Goal: Complete application form: Complete application form

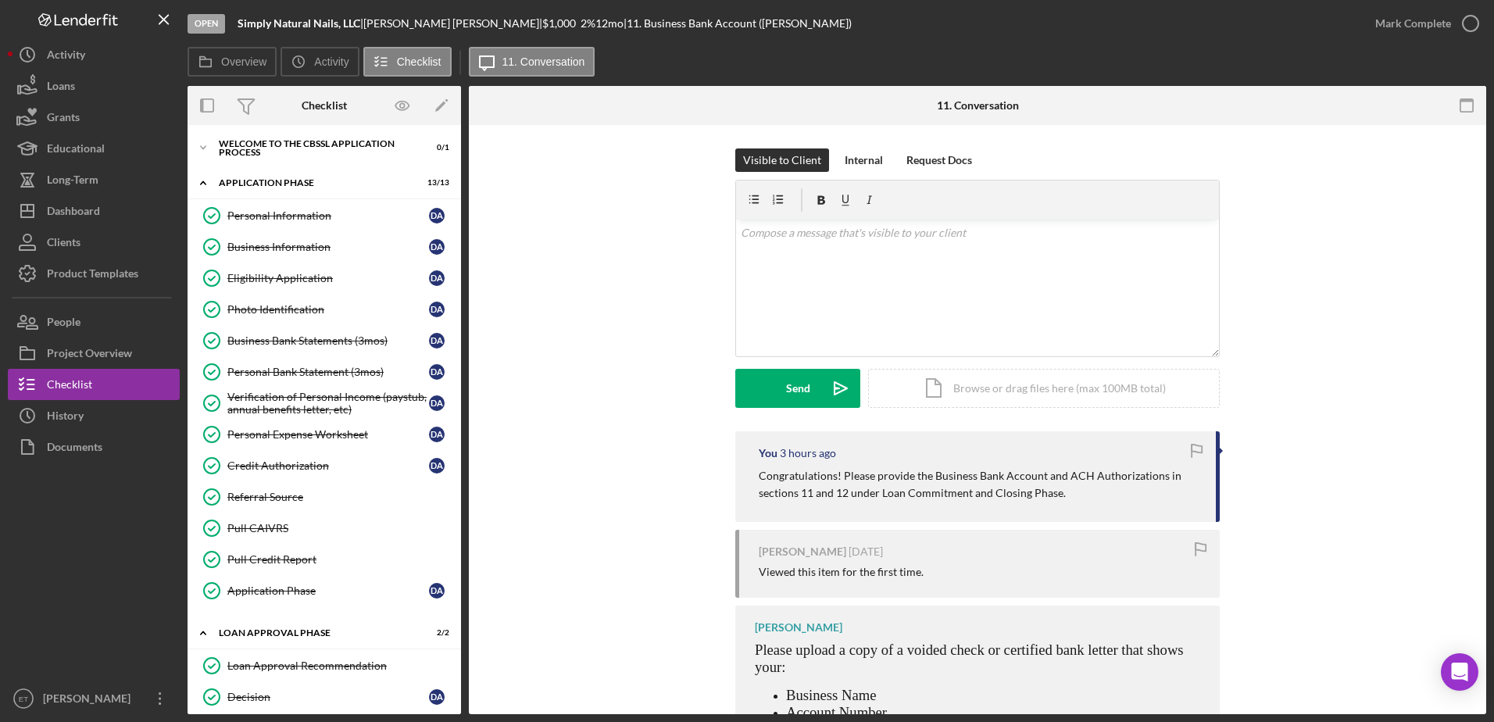
scroll to position [298, 0]
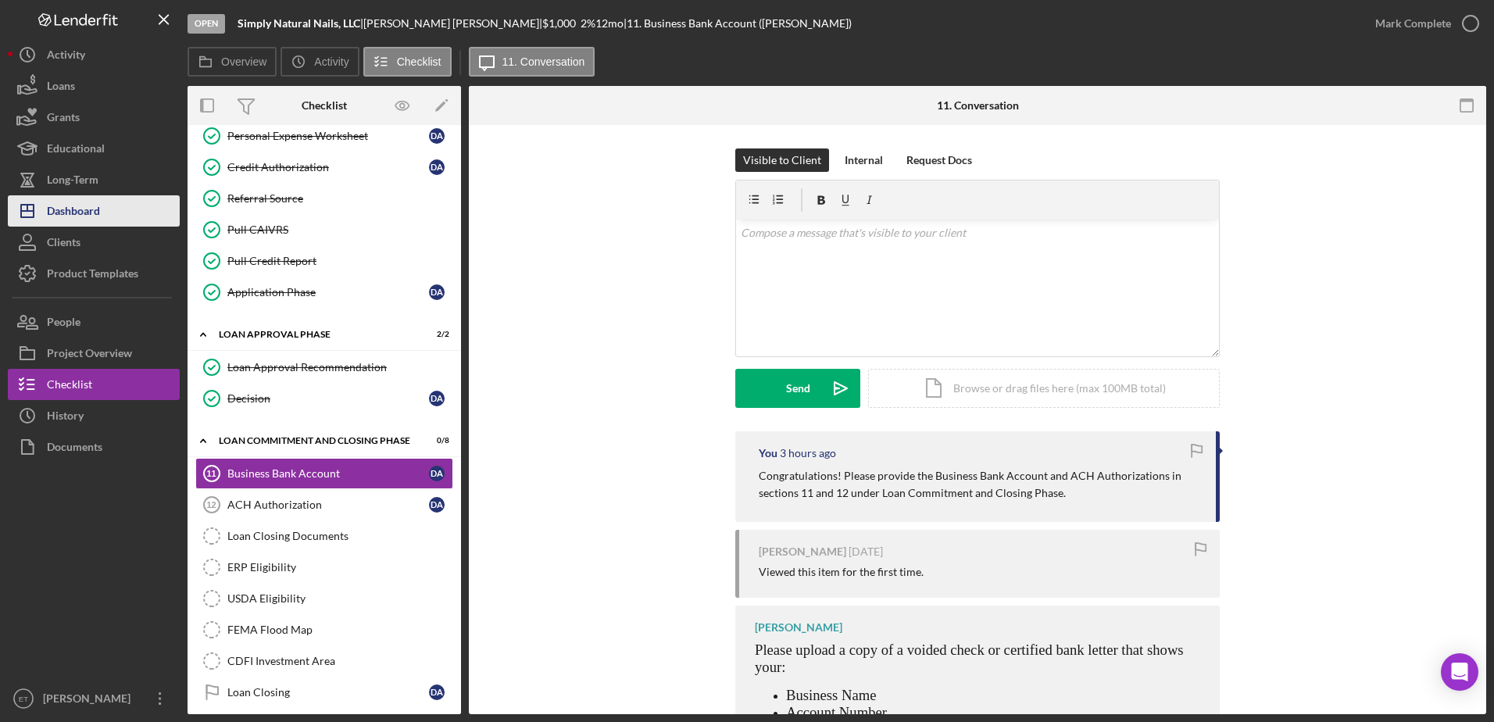
click at [78, 210] on div "Dashboard" at bounding box center [73, 212] width 53 height 35
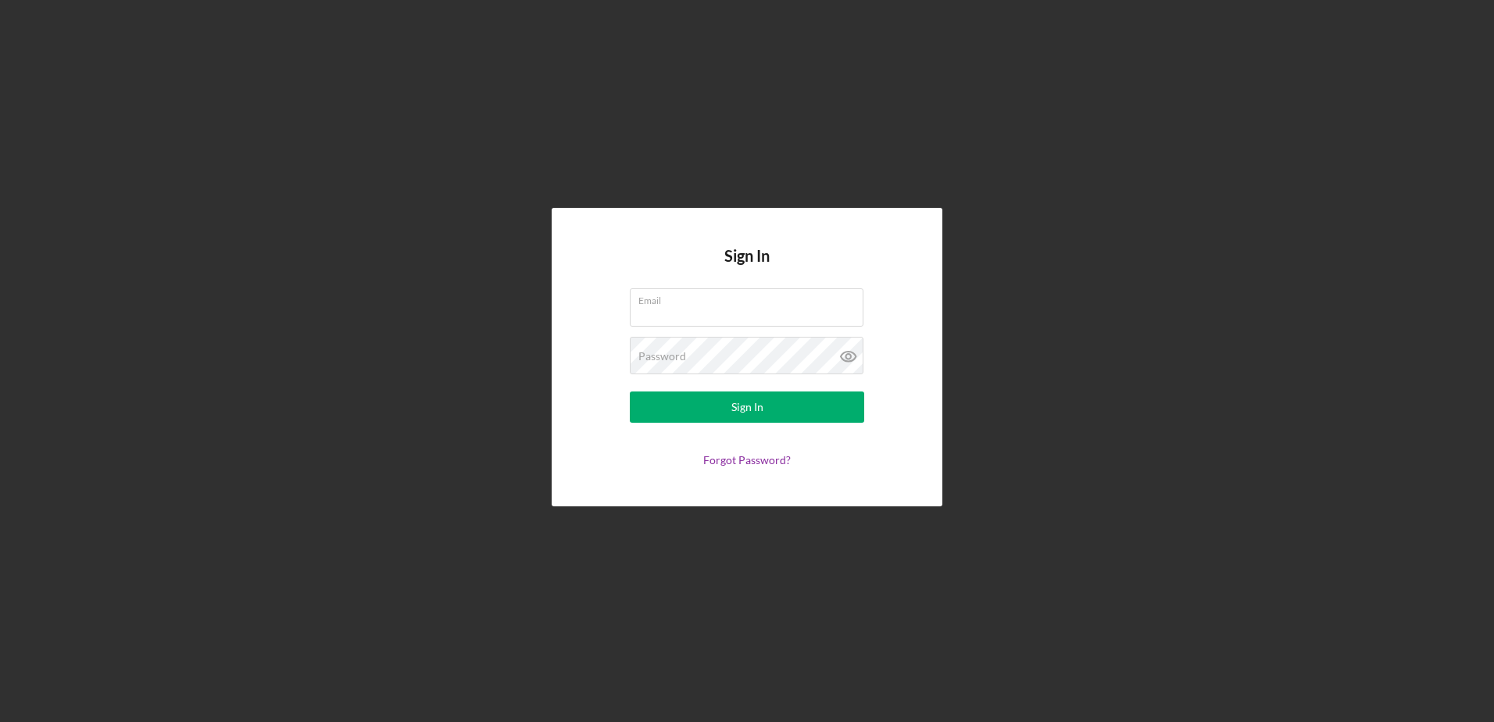
type input "etucker@cwcarolina.org"
click at [0, 721] on nordpass-portal at bounding box center [0, 722] width 0 height 0
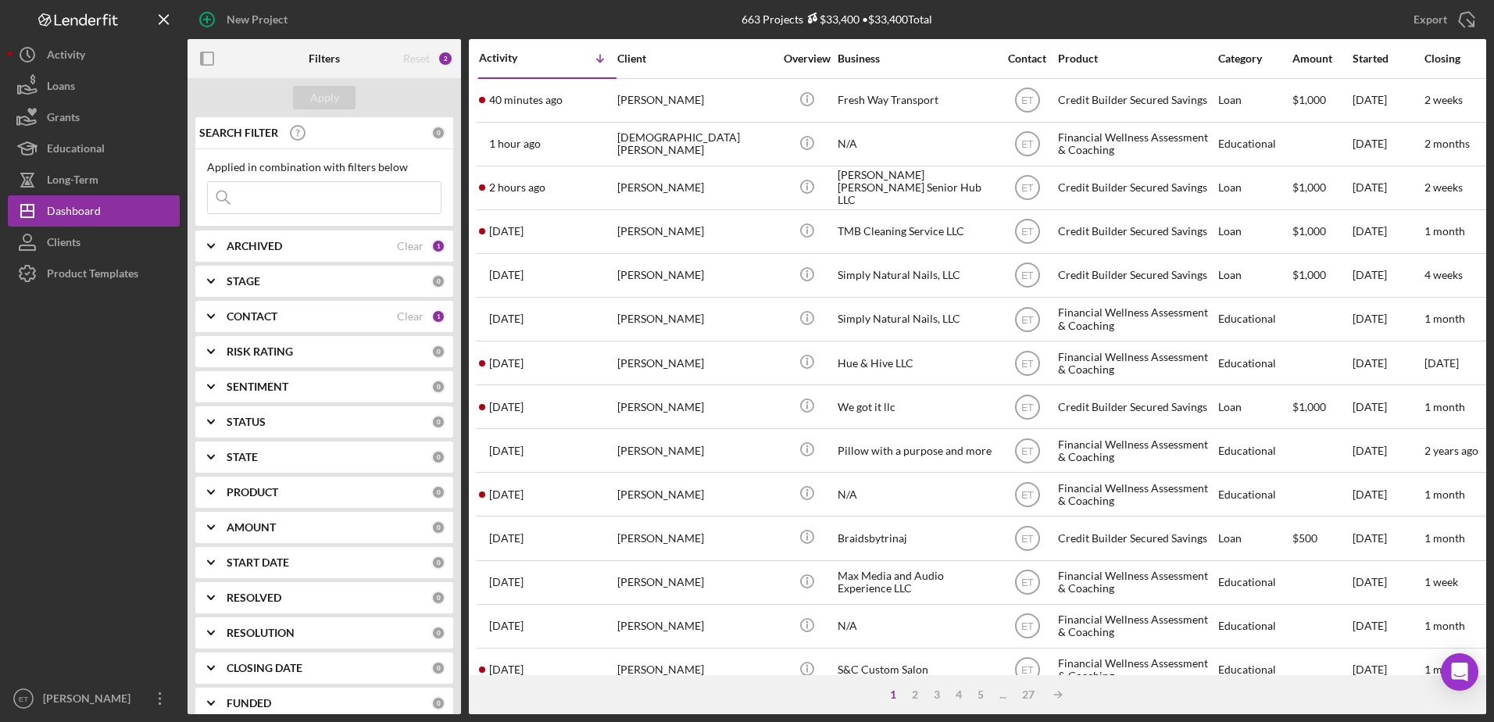
click at [277, 494] on b "PRODUCT" at bounding box center [253, 492] width 52 height 12
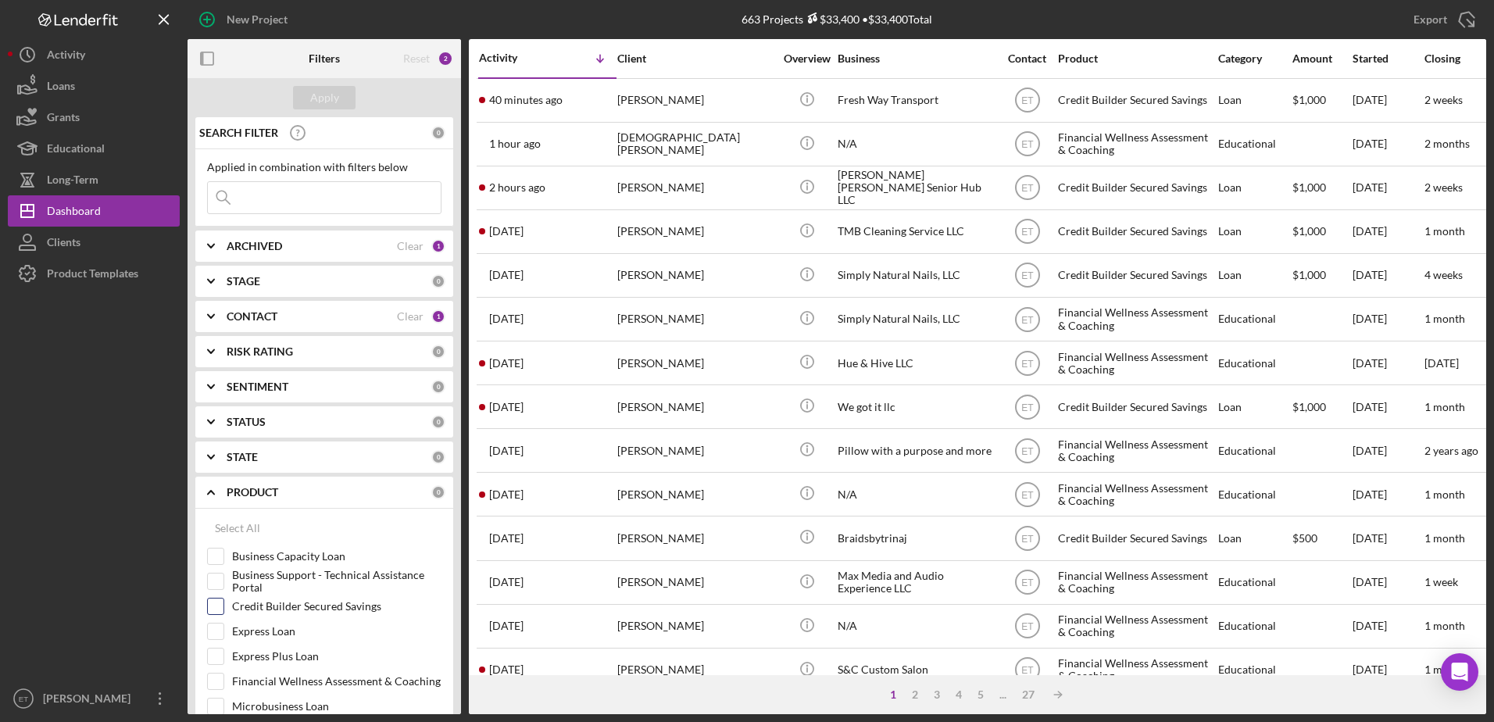
click at [223, 608] on div at bounding box center [215, 606] width 17 height 17
click at [218, 606] on input "Credit Builder Secured Savings" at bounding box center [216, 606] width 16 height 16
checkbox input "true"
click at [327, 95] on div "Apply" at bounding box center [324, 97] width 29 height 23
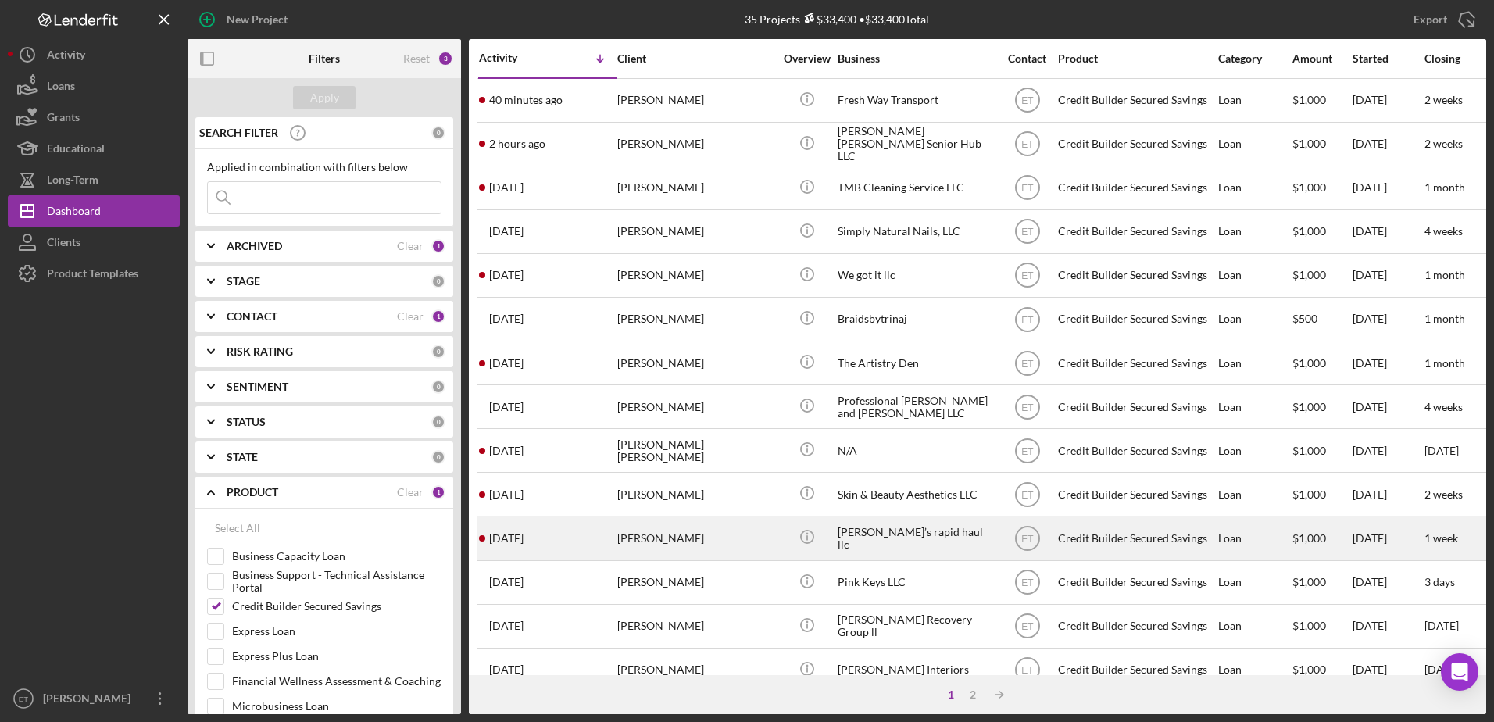
click at [976, 537] on div "Willam’s rapid haul llc" at bounding box center [915, 537] width 156 height 41
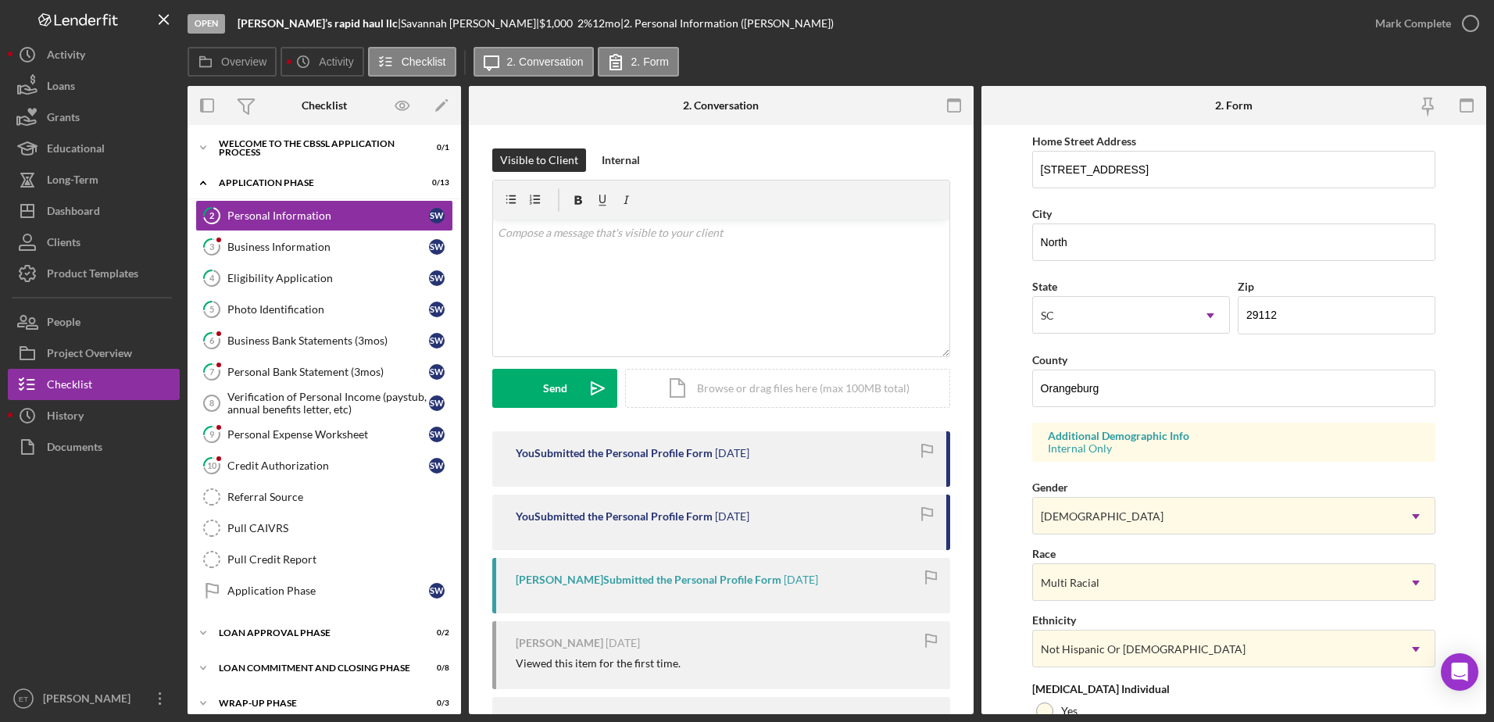
scroll to position [293, 0]
click at [276, 274] on div "Eligibility Application" at bounding box center [328, 278] width 202 height 12
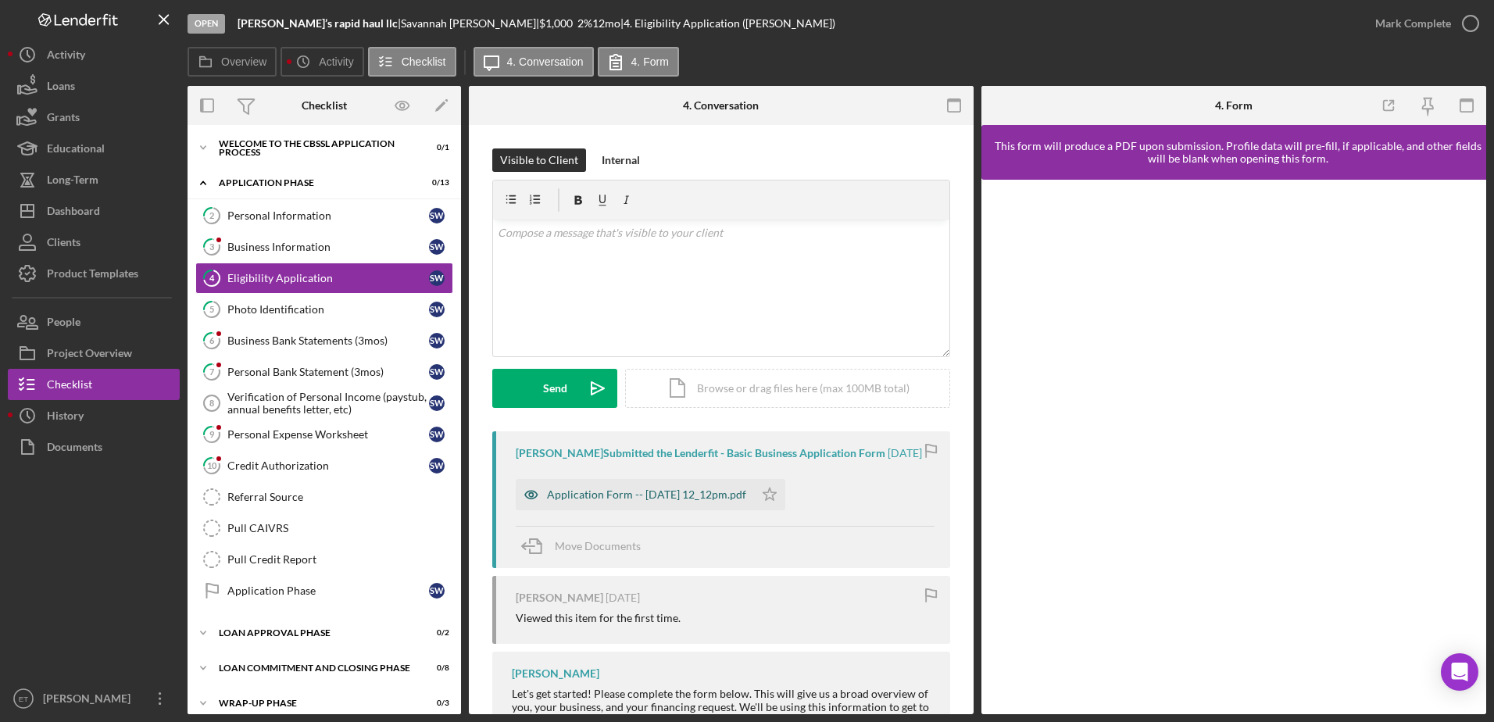
click at [534, 505] on icon "button" at bounding box center [531, 494] width 31 height 31
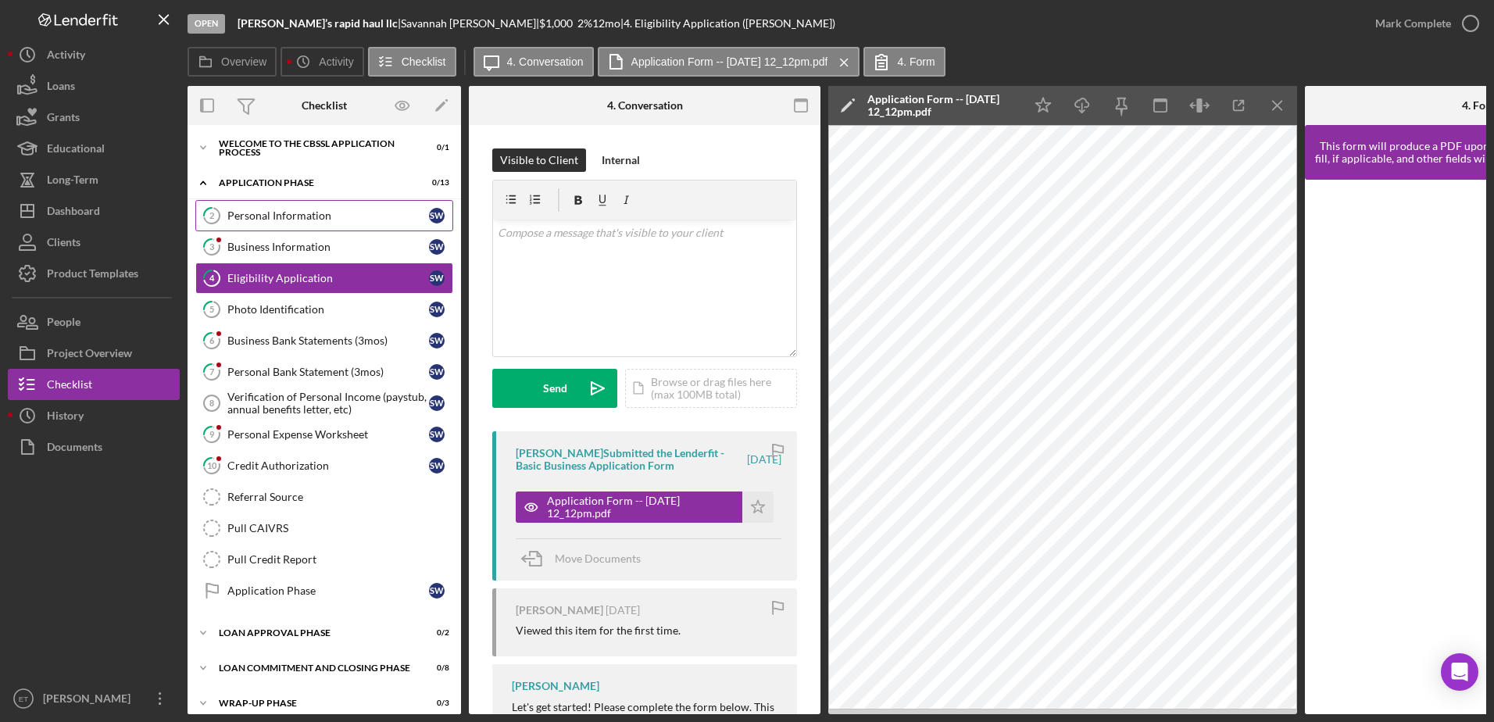
click at [316, 221] on div "Personal Information" at bounding box center [328, 215] width 202 height 12
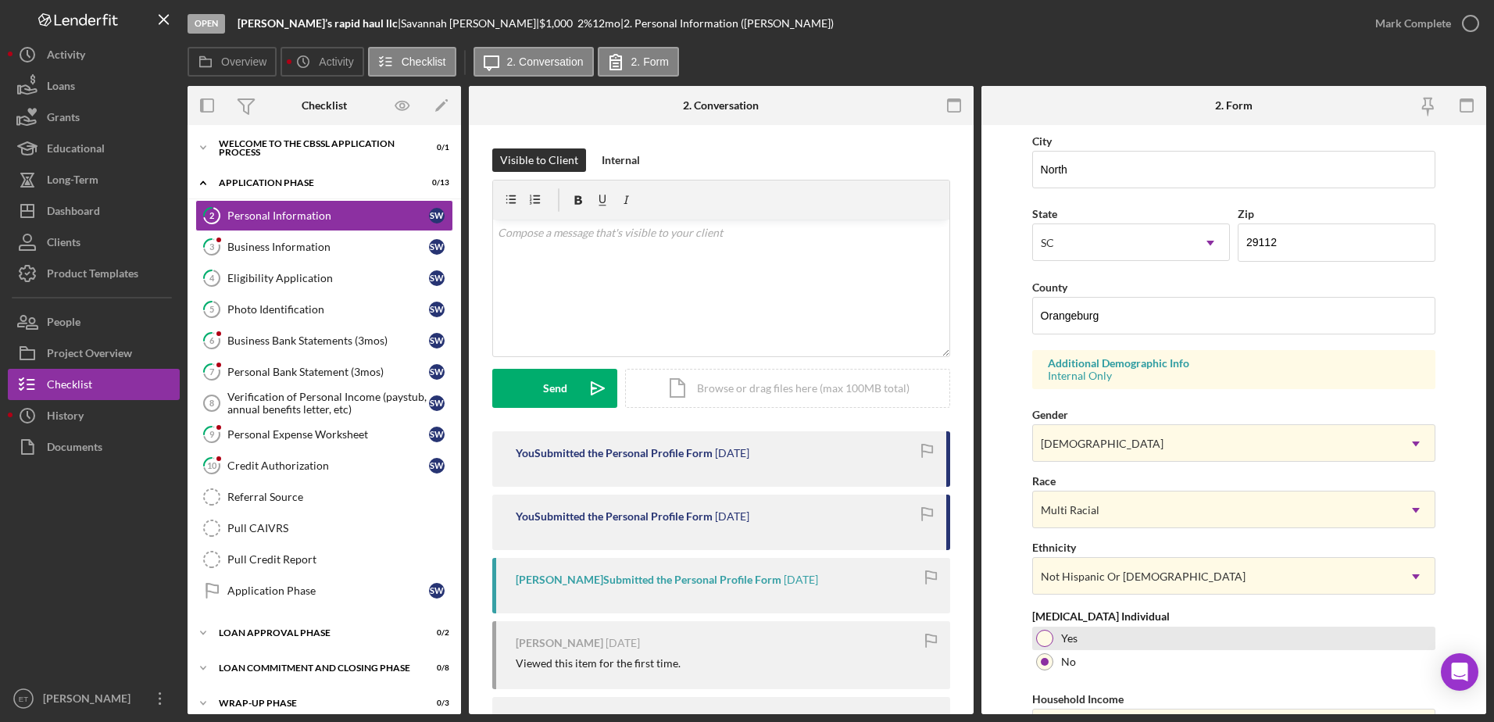
scroll to position [454, 0]
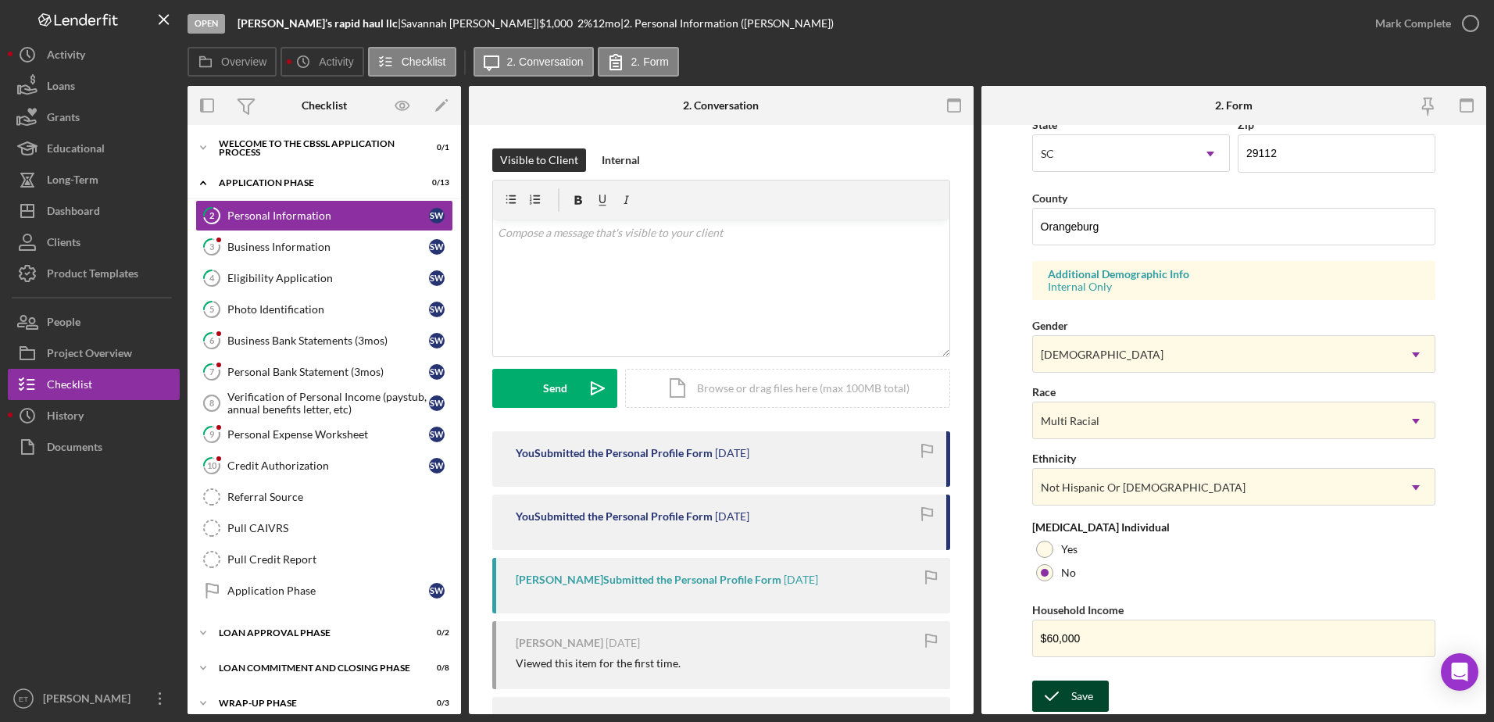
click at [1096, 696] on button "Save" at bounding box center [1070, 695] width 77 height 31
click at [1468, 22] on icon "button" at bounding box center [1470, 23] width 39 height 39
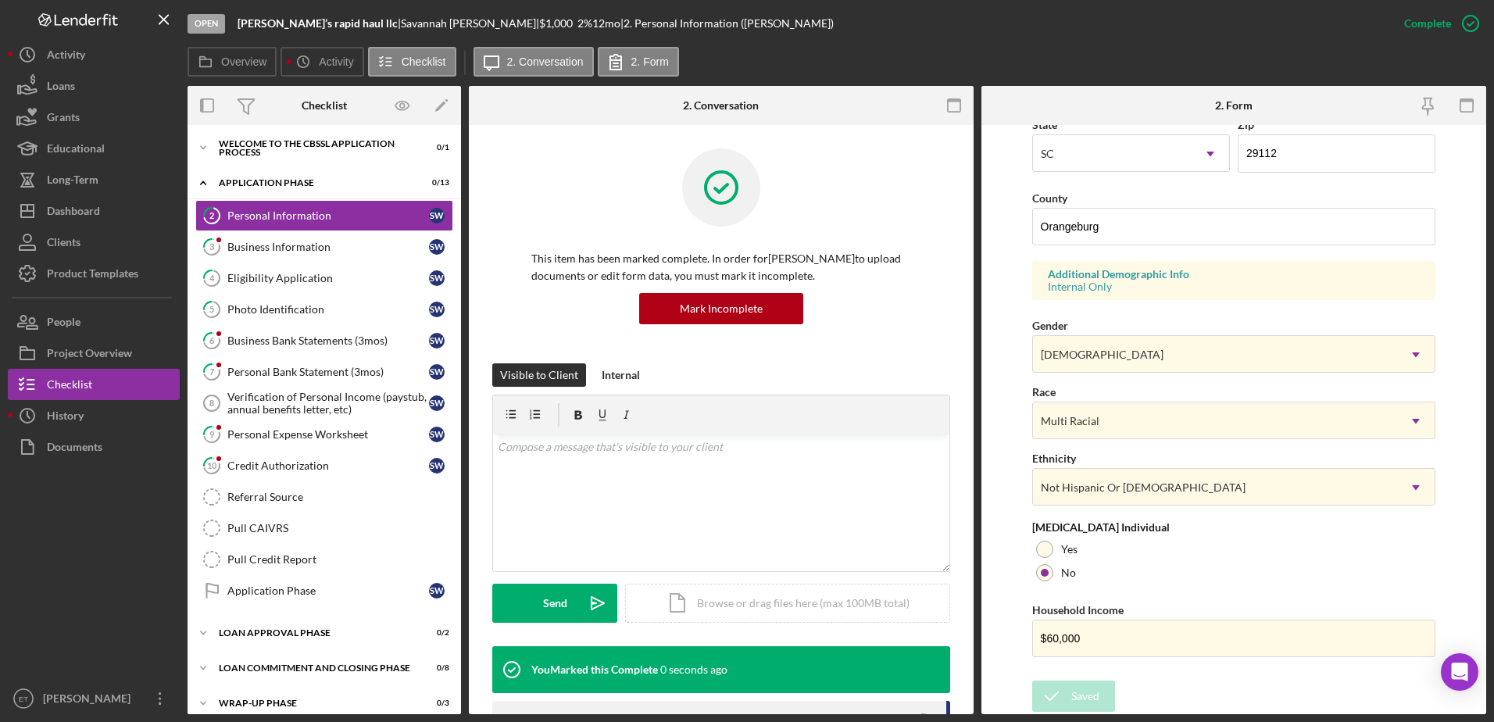
scroll to position [140, 0]
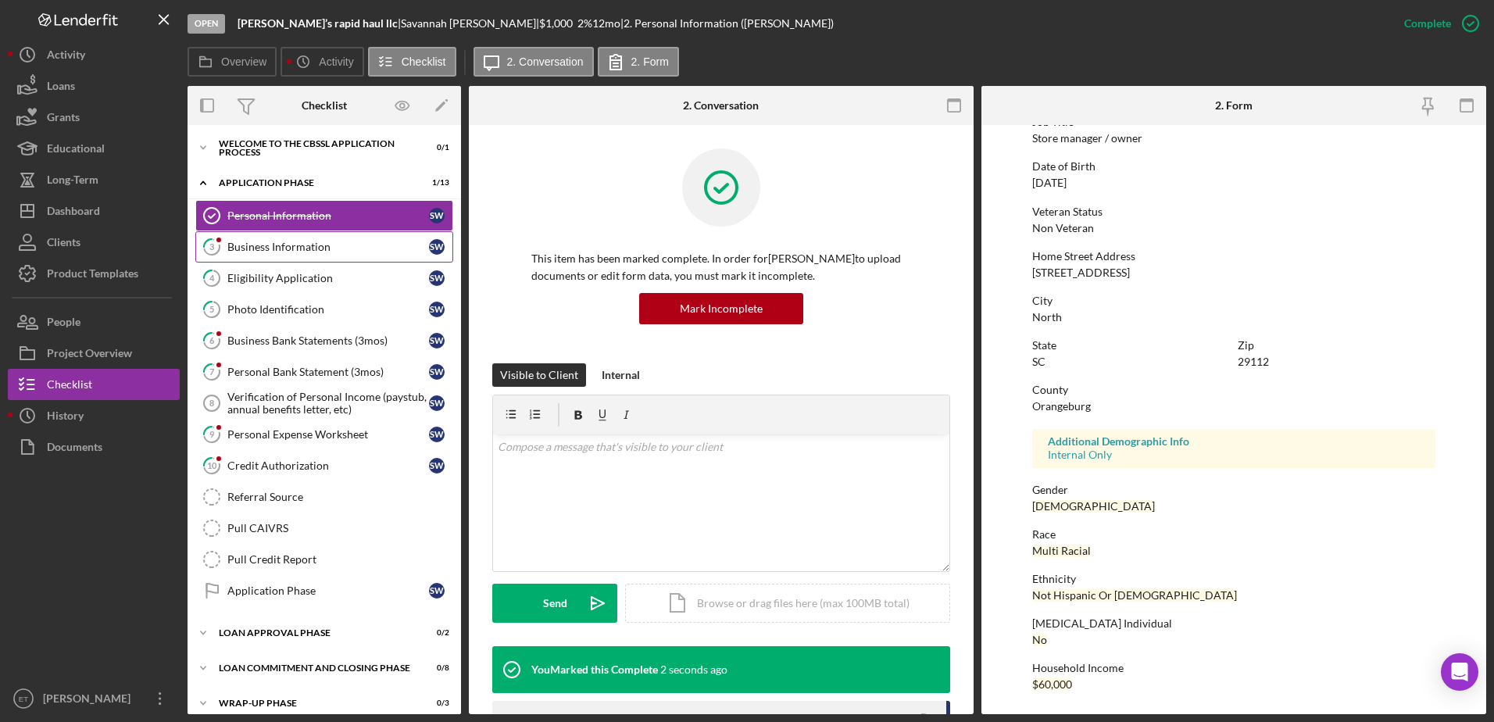
click at [272, 253] on div "Business Information" at bounding box center [328, 247] width 202 height 12
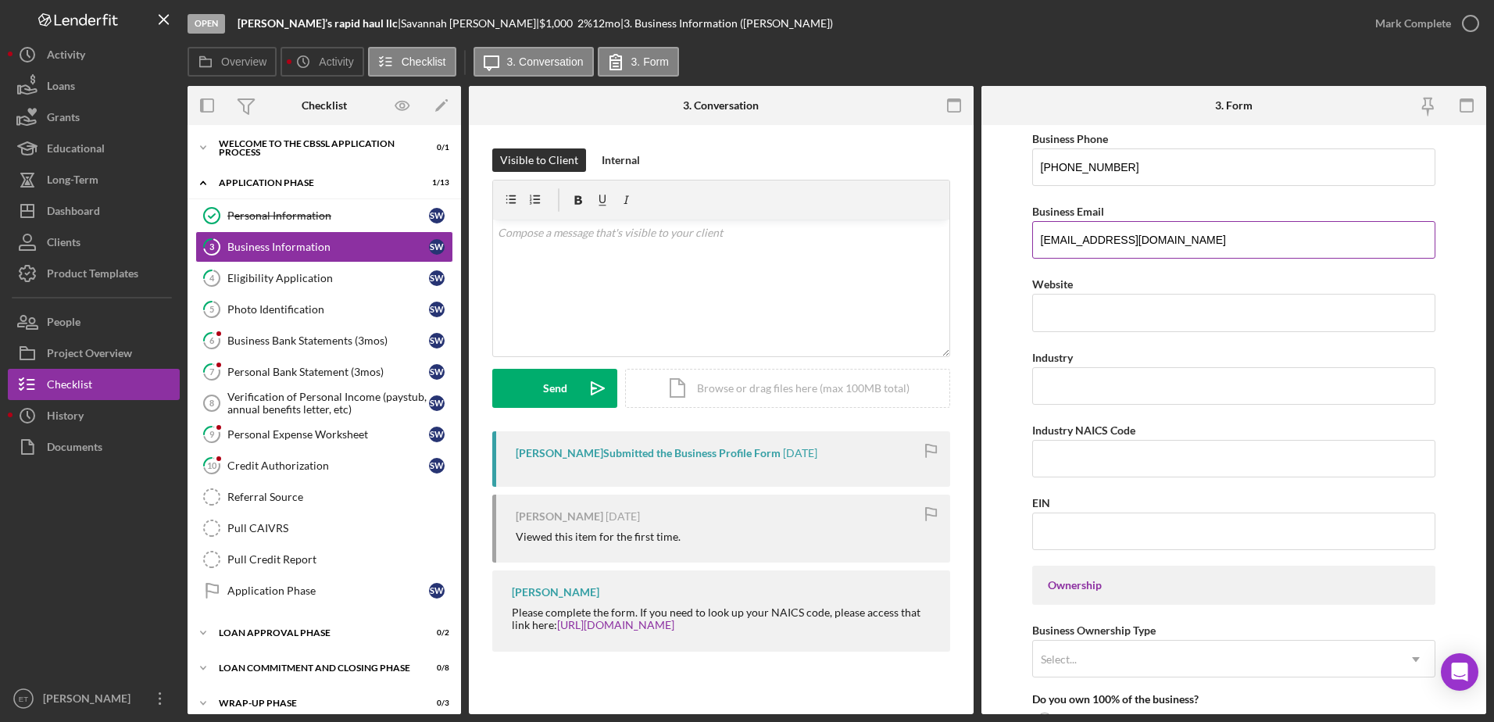
scroll to position [294, 0]
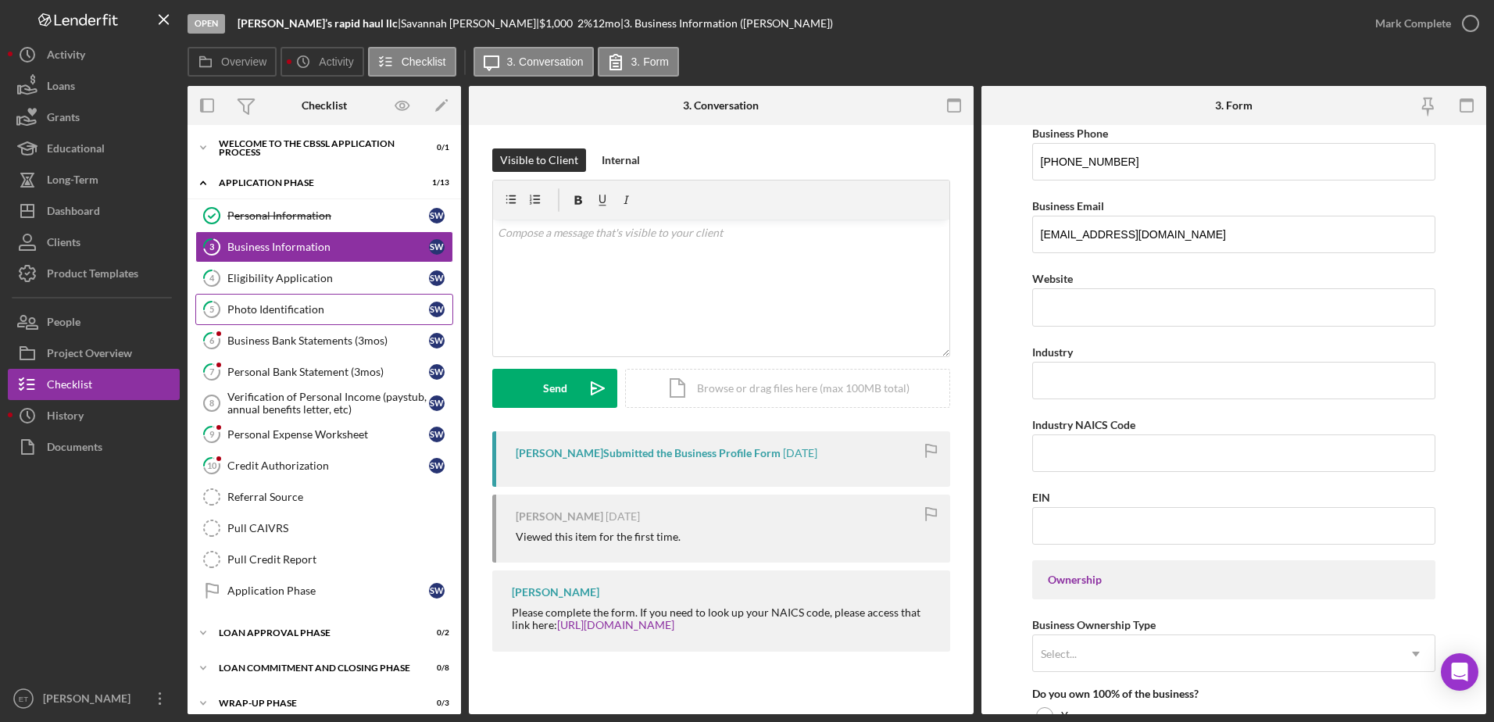
click at [261, 308] on div "Photo Identification" at bounding box center [328, 309] width 202 height 12
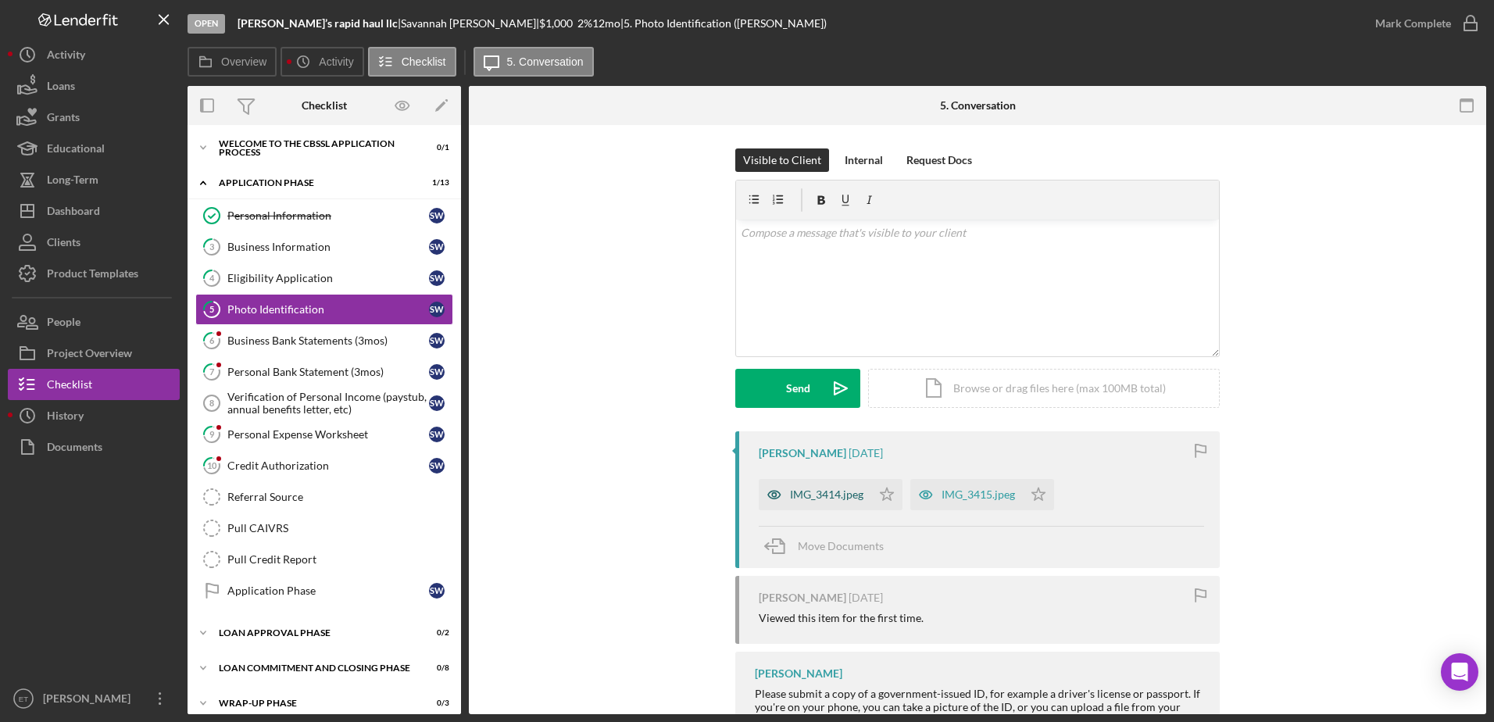
click at [773, 493] on icon "button" at bounding box center [774, 495] width 4 height 4
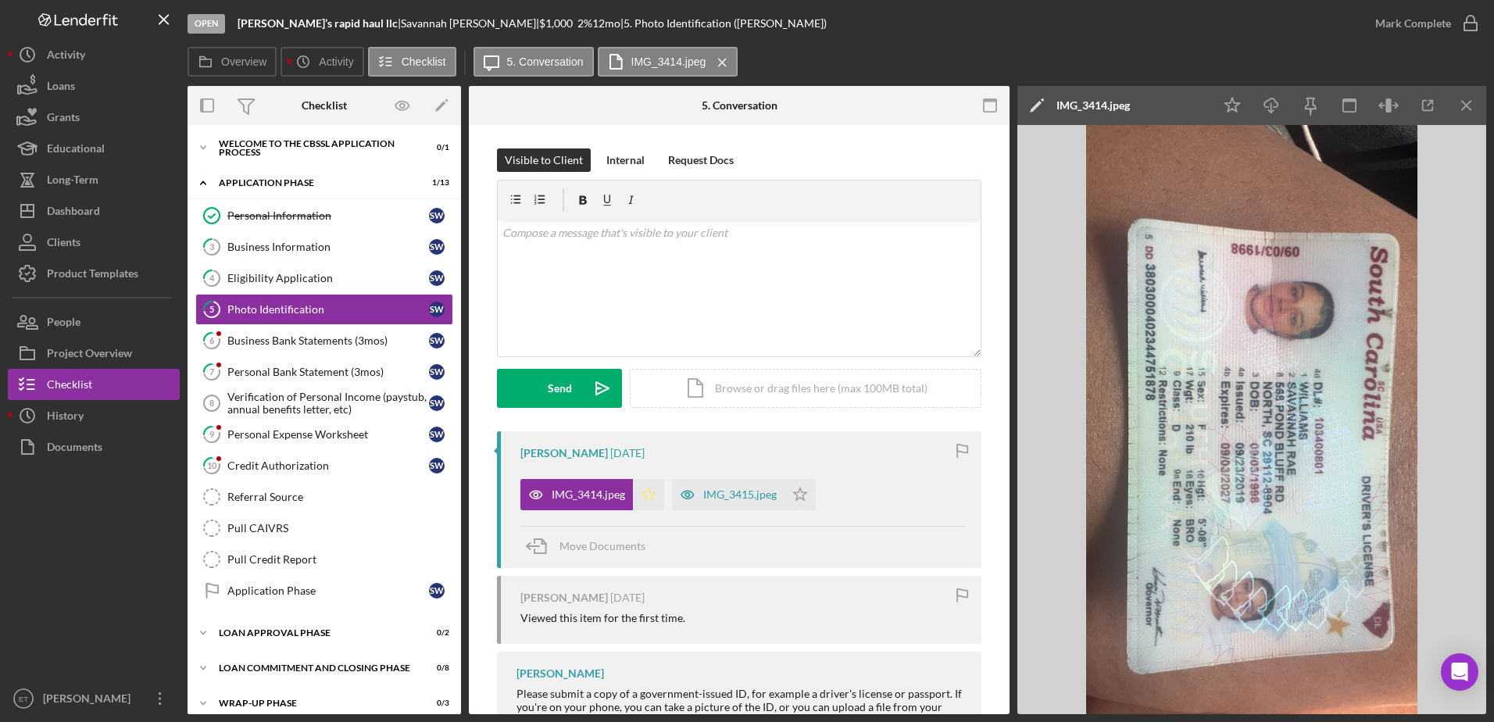
click at [647, 495] on icon "Icon/Star" at bounding box center [648, 494] width 31 height 31
click at [685, 497] on icon "button" at bounding box center [687, 495] width 4 height 4
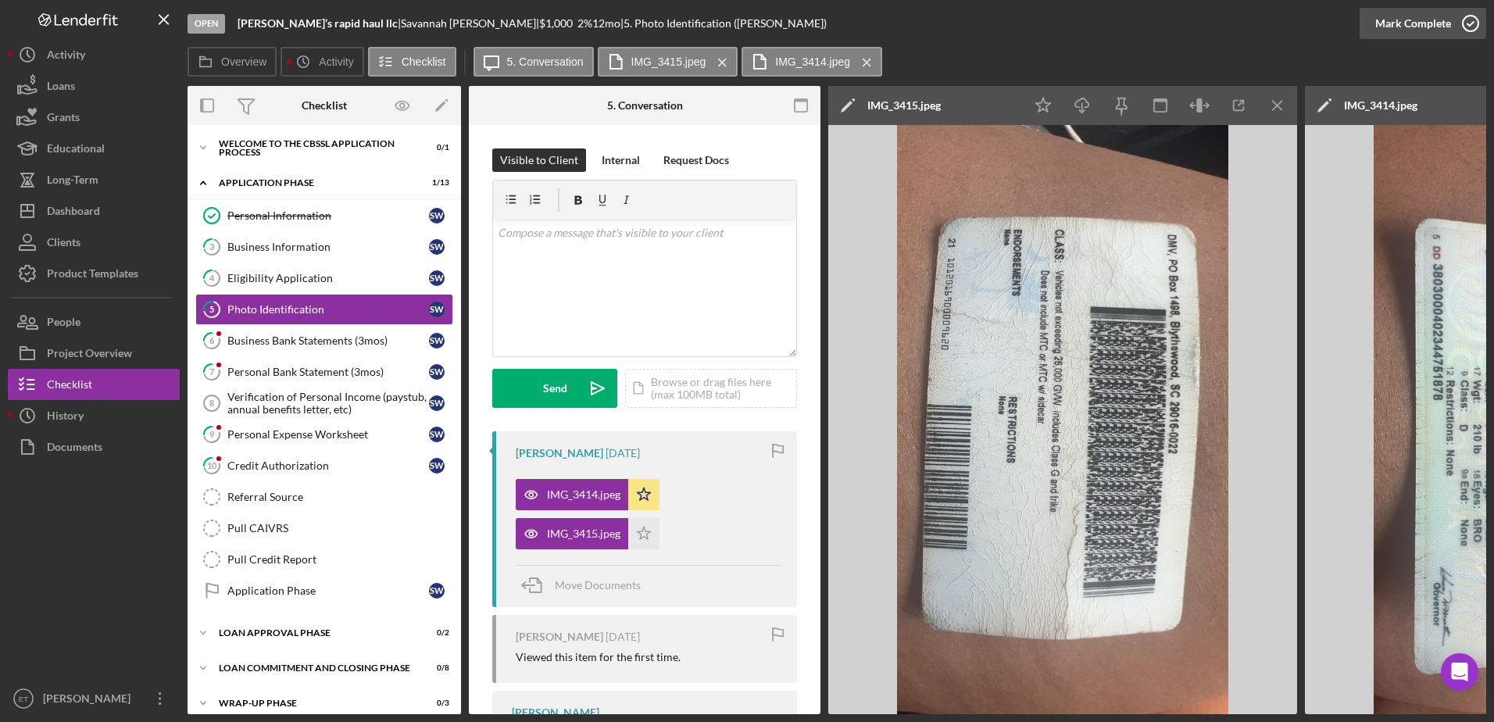
click at [1471, 25] on icon "button" at bounding box center [1470, 23] width 39 height 39
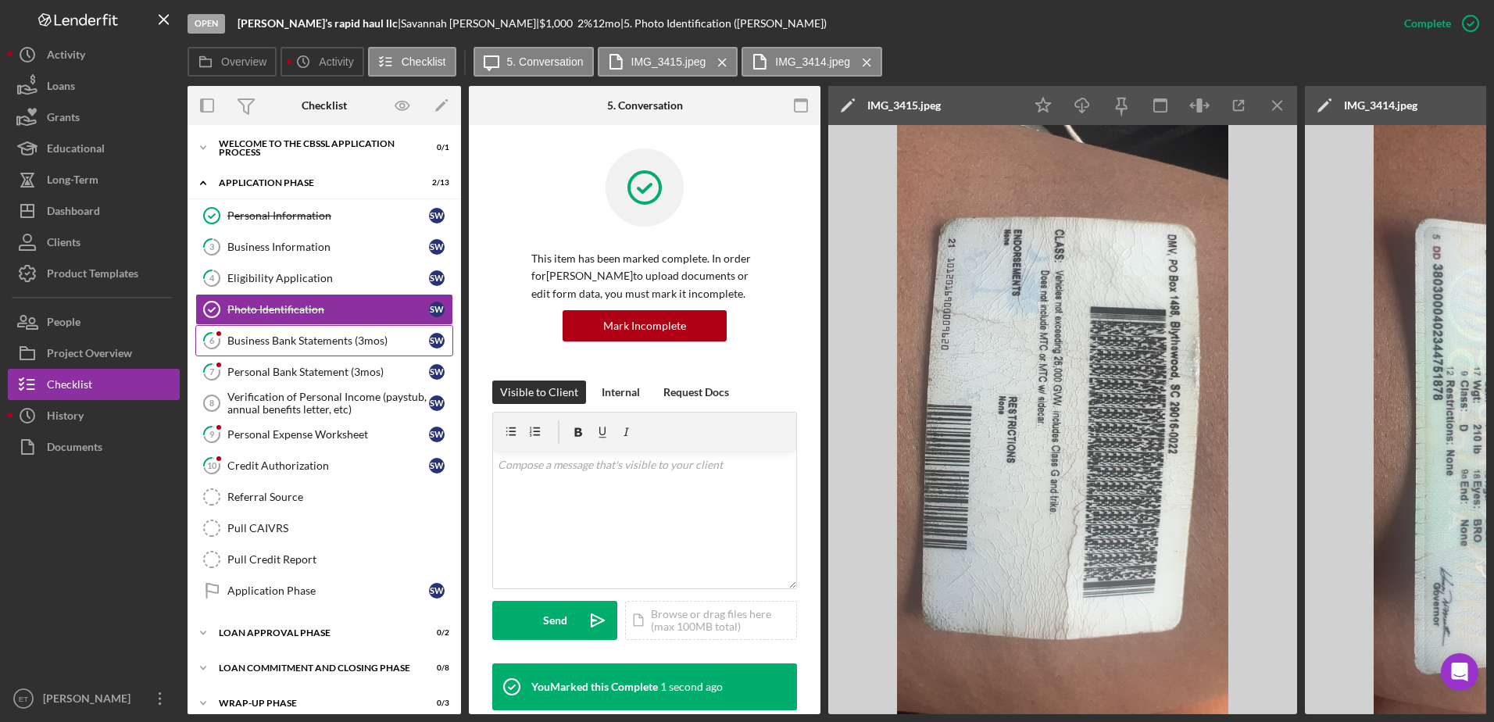
click at [282, 343] on div "Business Bank Statements (3mos)" at bounding box center [328, 340] width 202 height 12
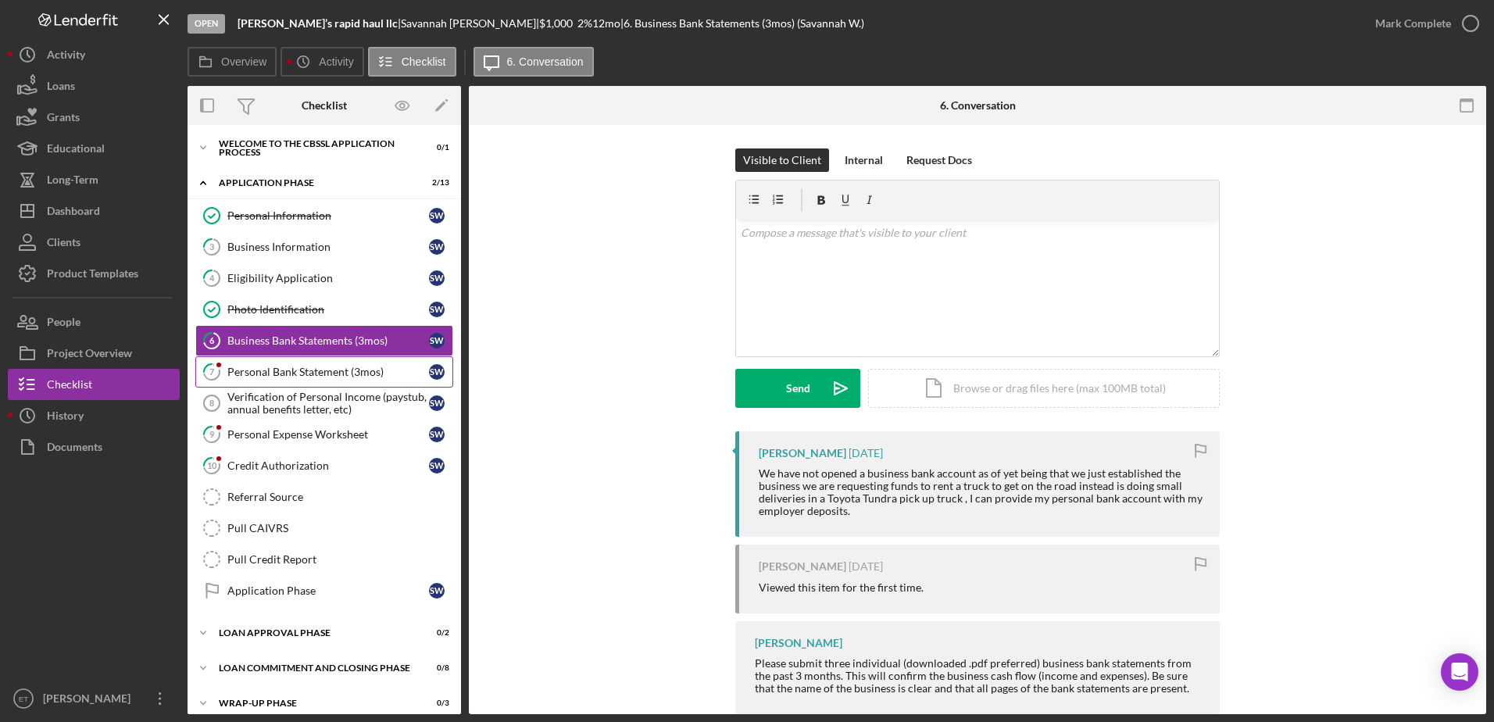
click at [248, 375] on div "Personal Bank Statement (3mos)" at bounding box center [328, 372] width 202 height 12
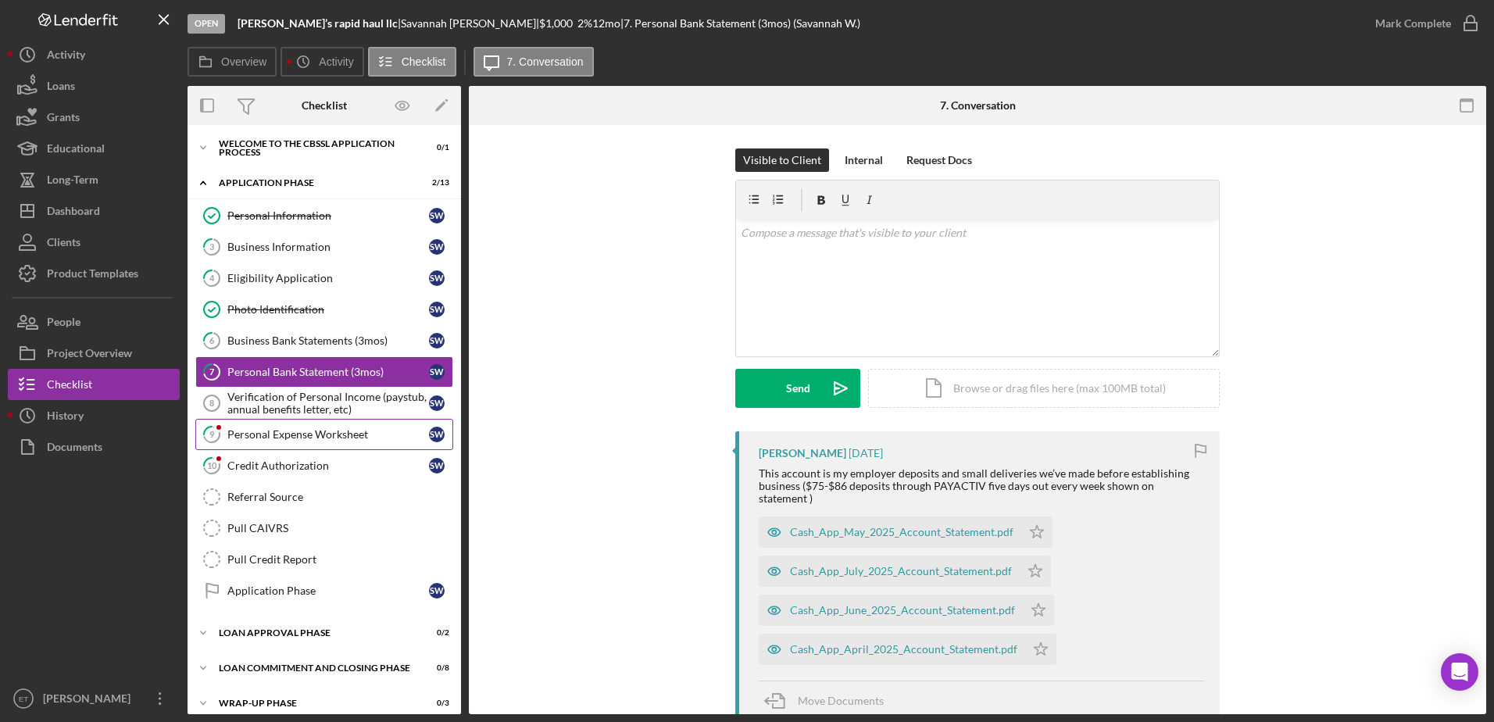
click at [251, 439] on div "Personal Expense Worksheet" at bounding box center [328, 434] width 202 height 12
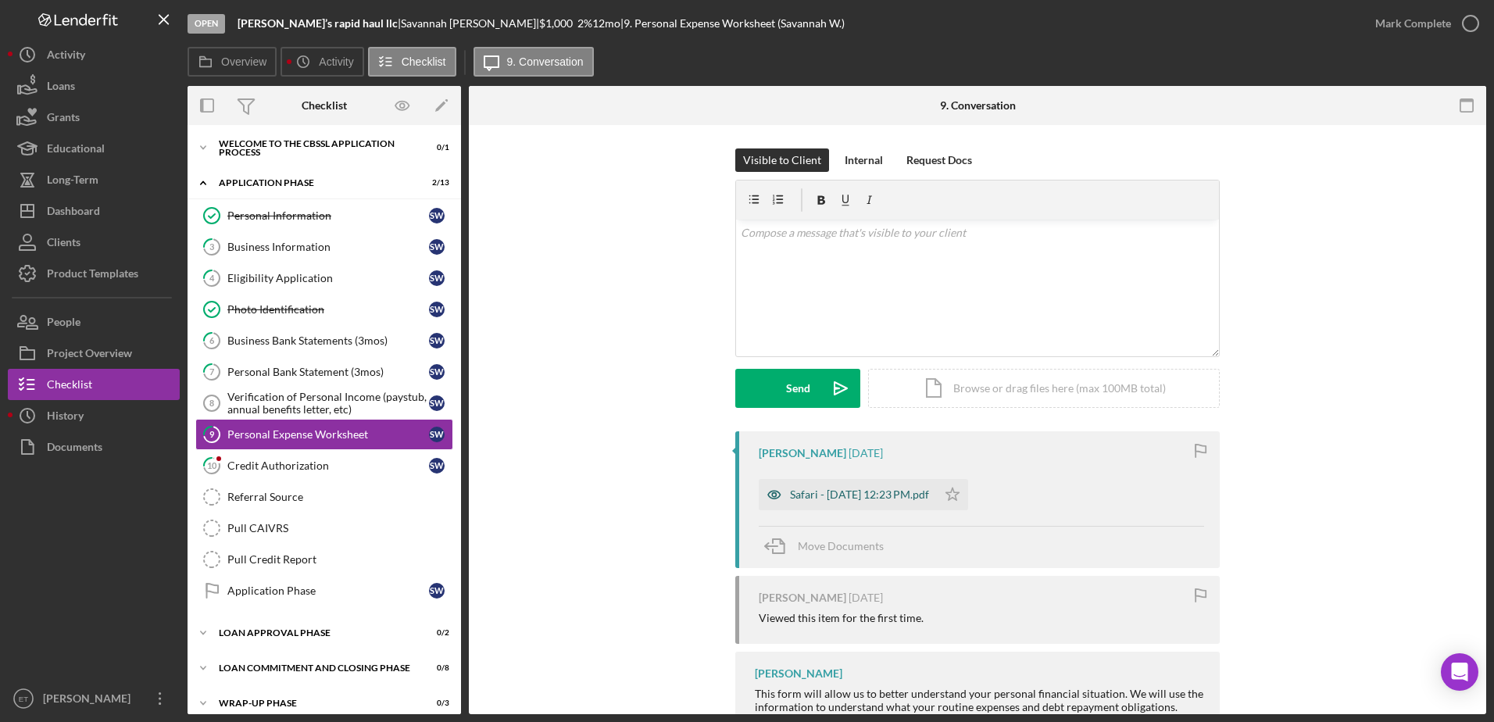
click at [772, 494] on icon "button" at bounding box center [774, 494] width 31 height 31
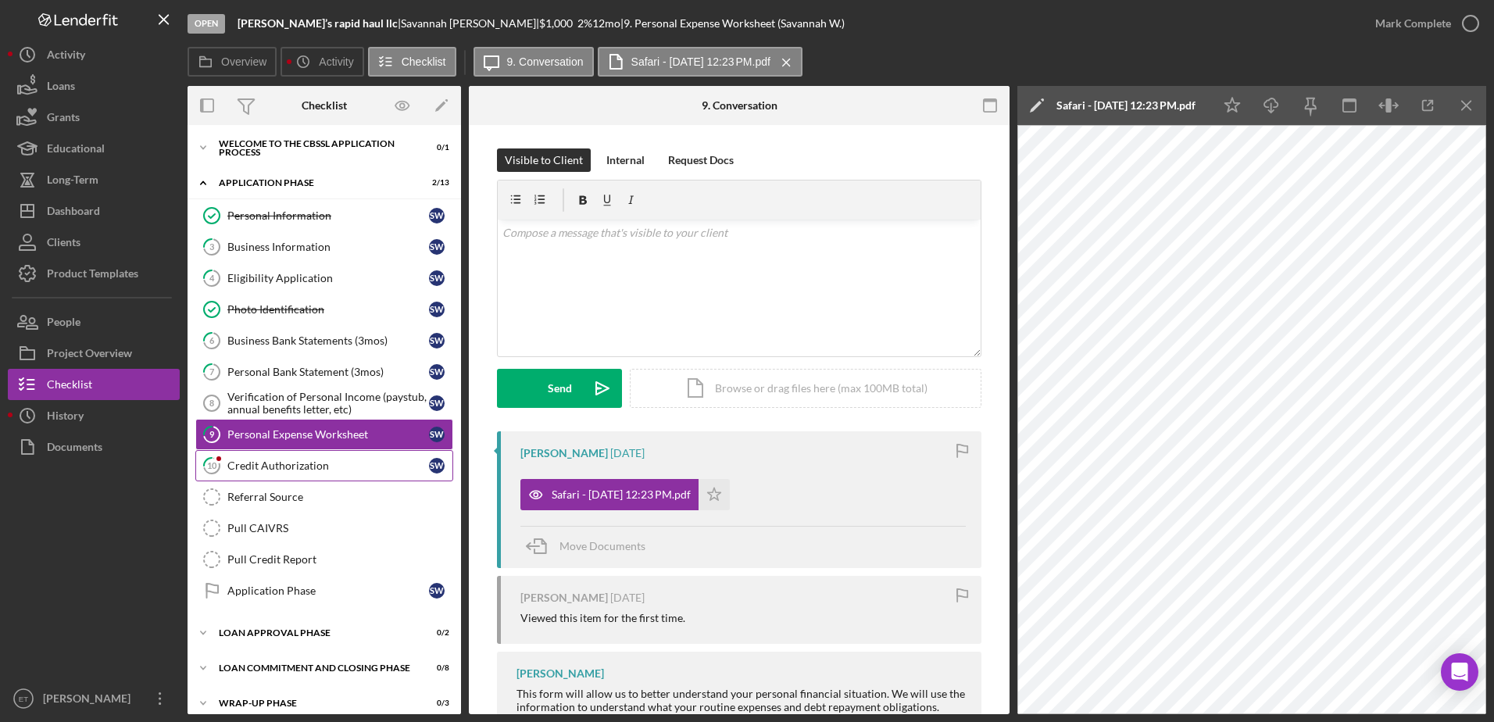
click at [274, 468] on div "Credit Authorization" at bounding box center [328, 465] width 202 height 12
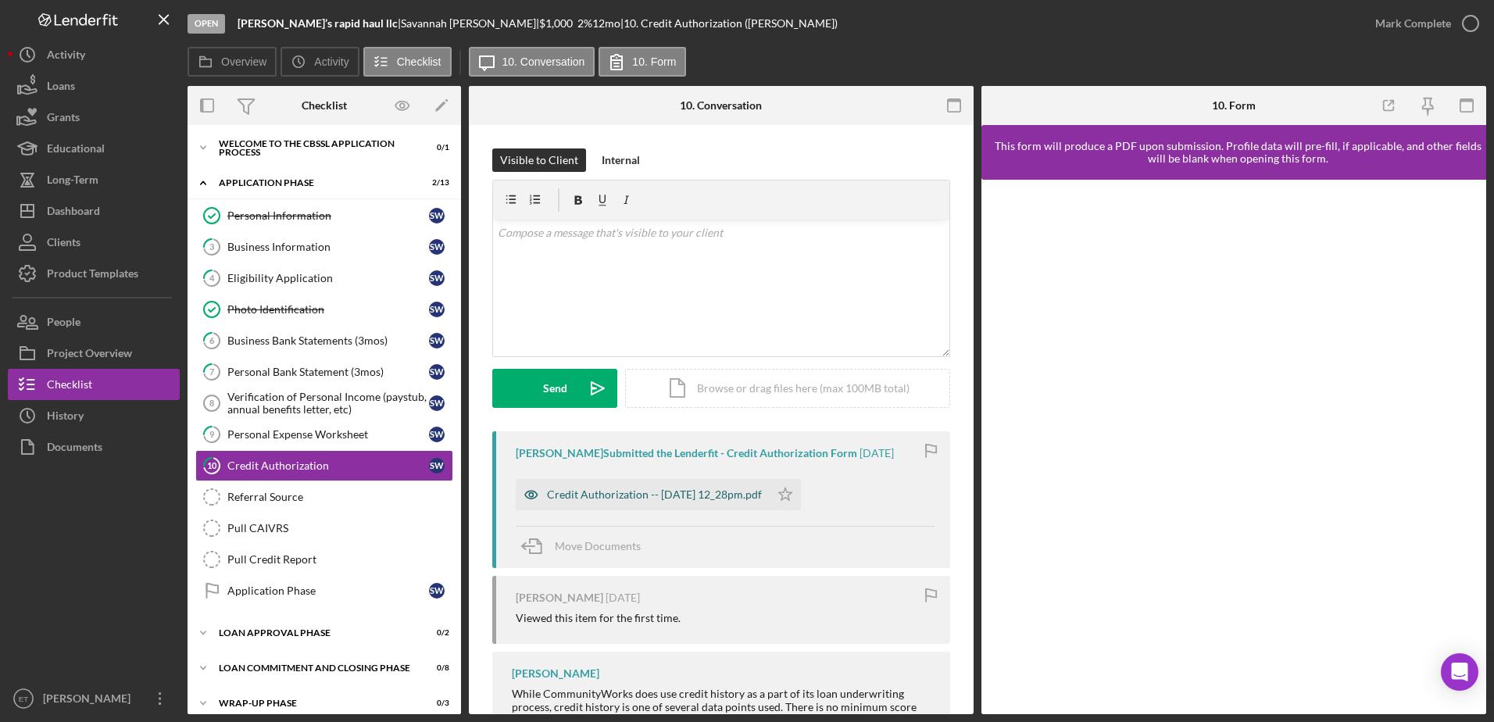
click at [531, 495] on icon "button" at bounding box center [531, 494] width 31 height 31
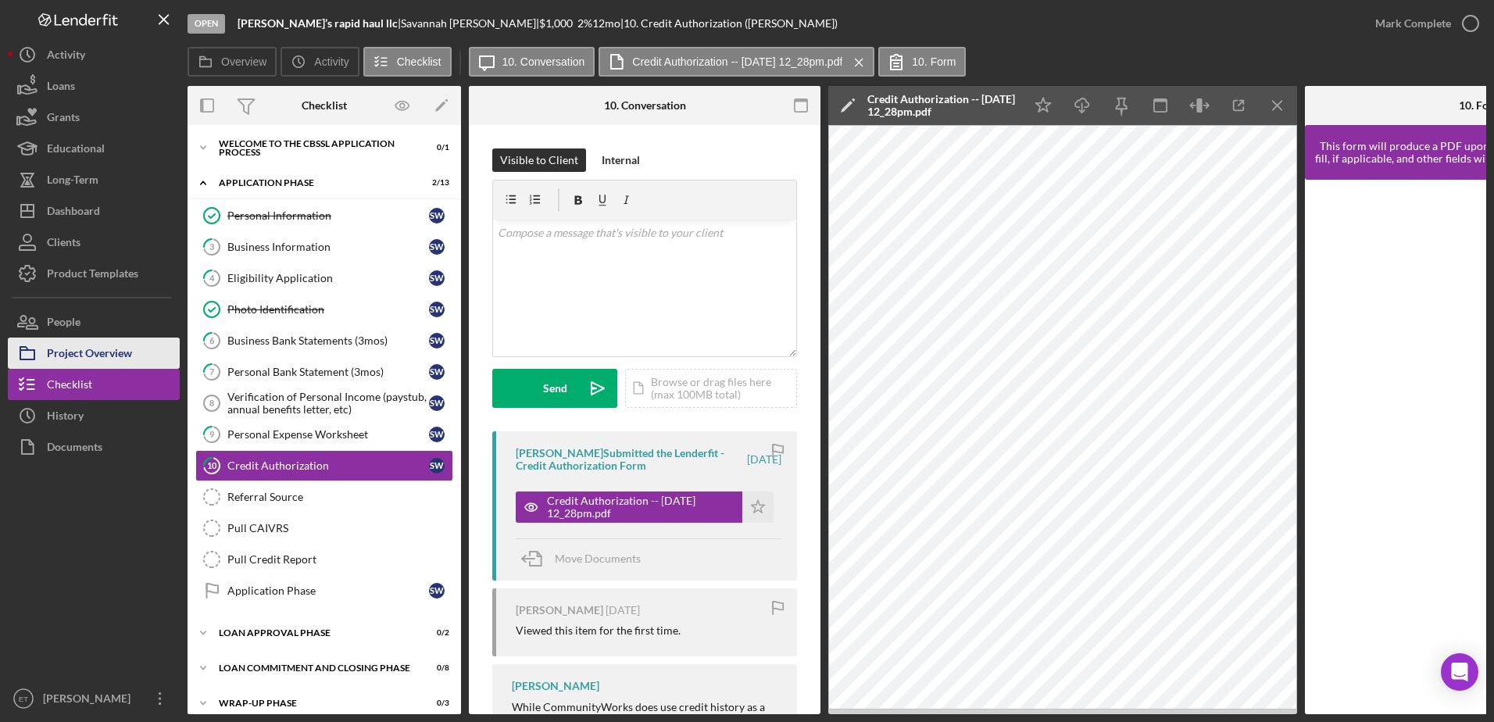
click at [89, 353] on div "Project Overview" at bounding box center [89, 354] width 85 height 35
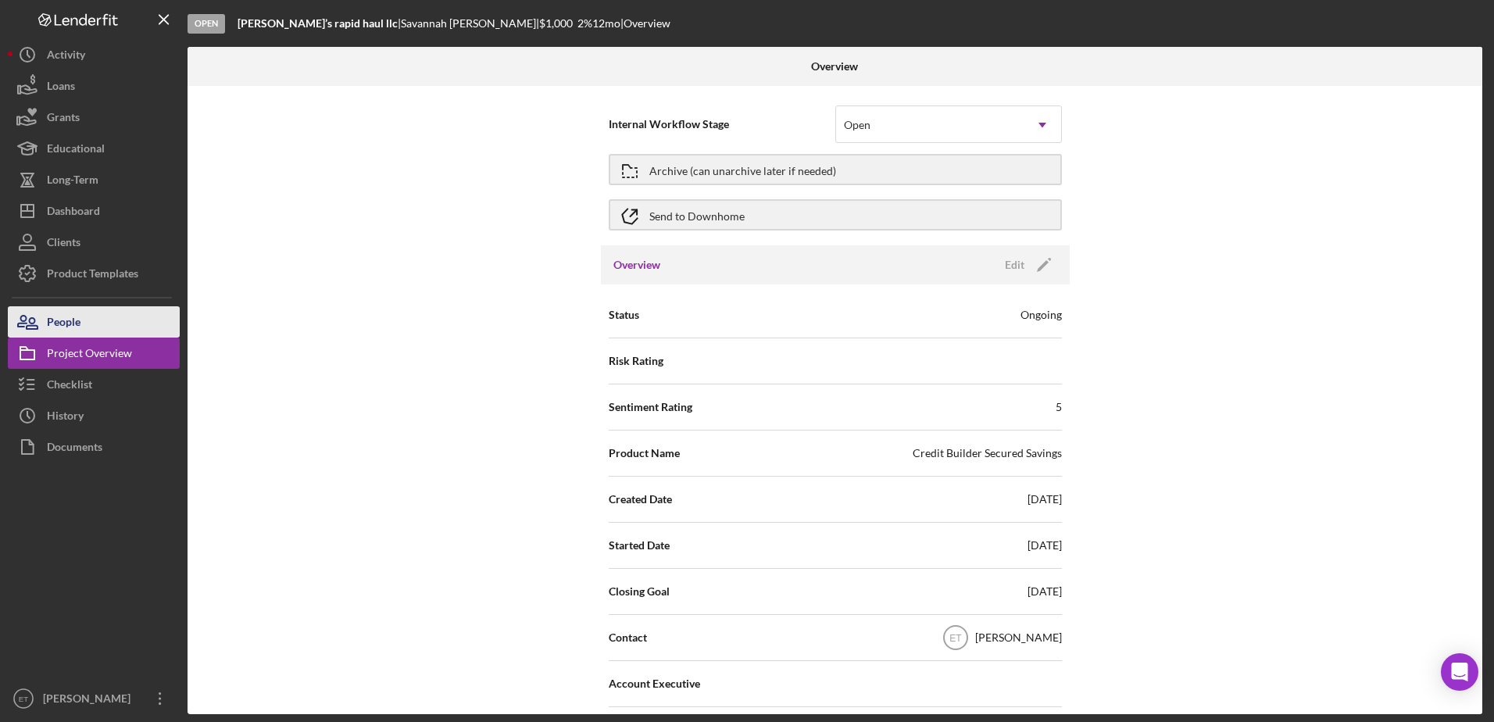
click at [72, 327] on div "People" at bounding box center [64, 323] width 34 height 35
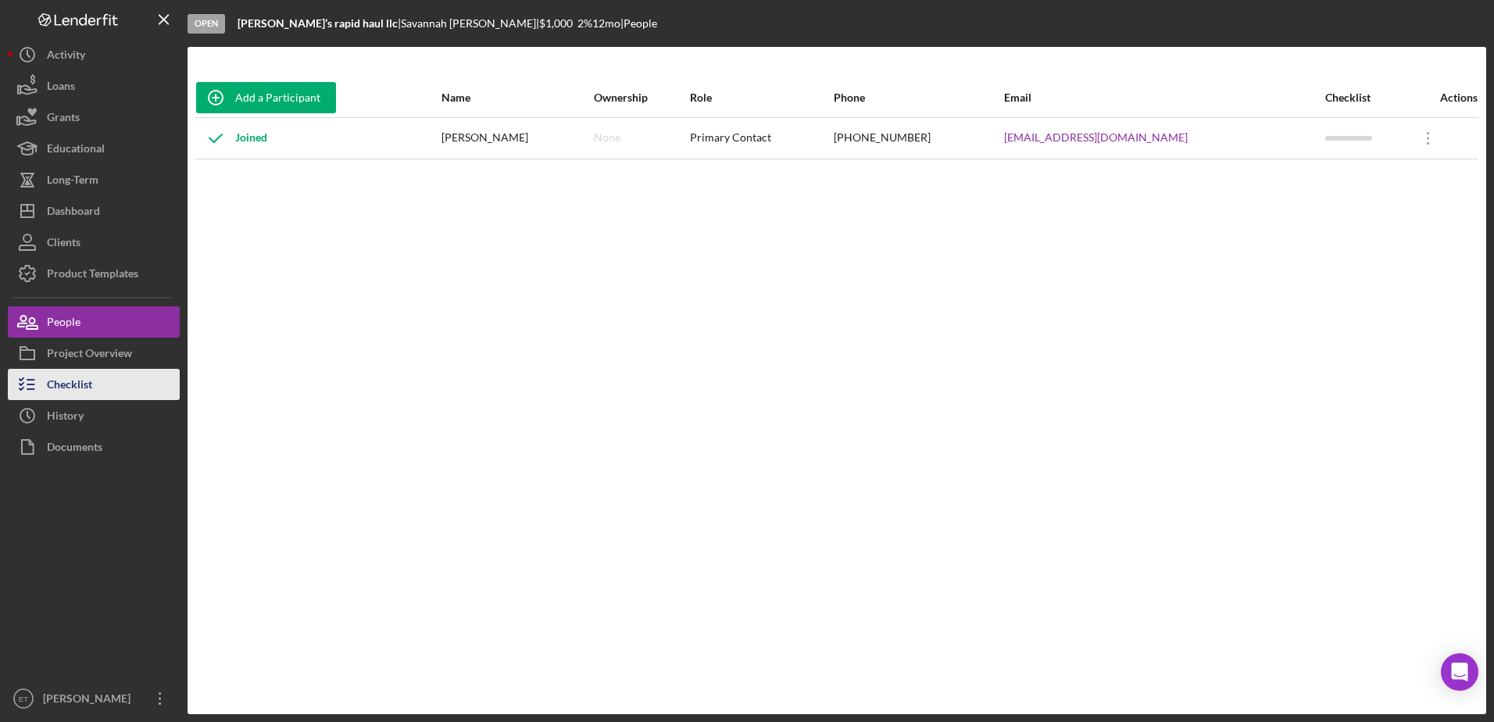
click at [108, 380] on button "Checklist" at bounding box center [94, 384] width 172 height 31
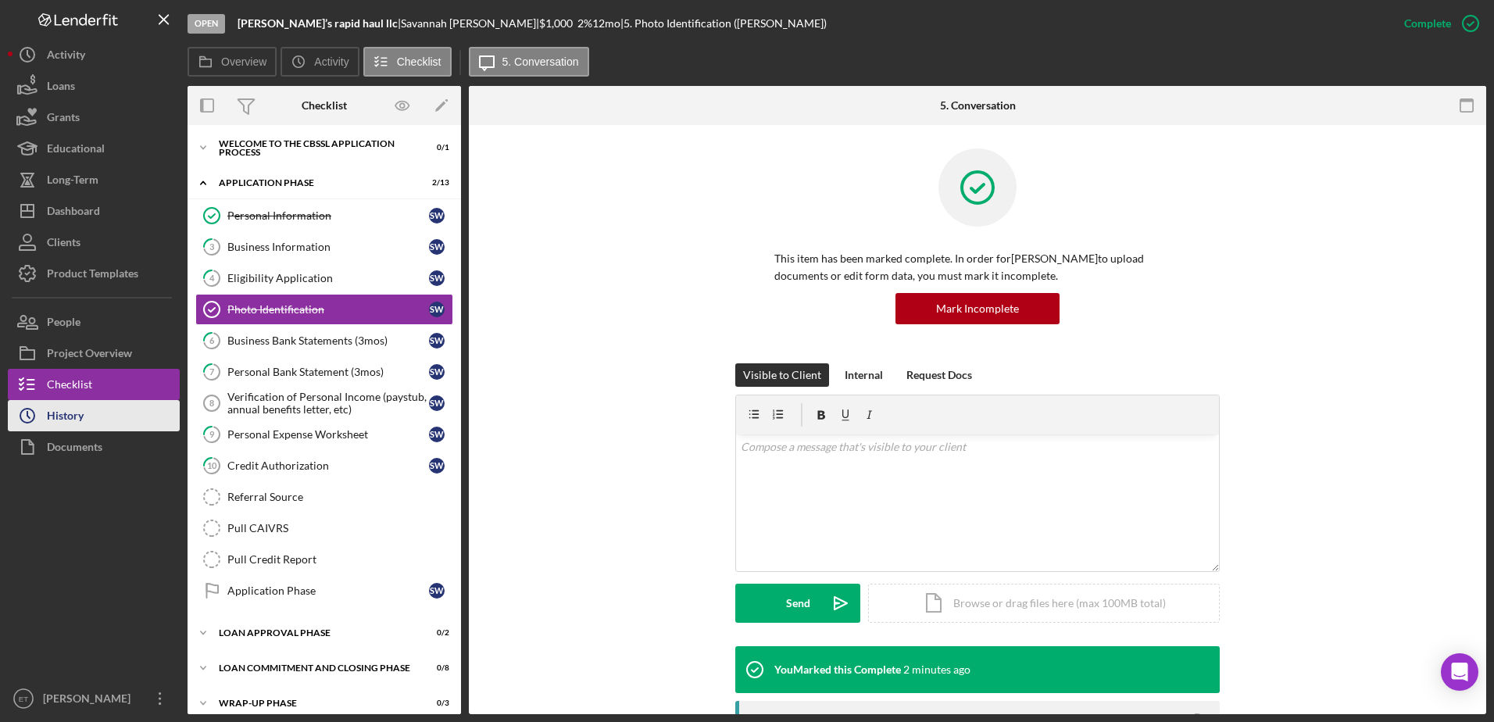
click at [62, 419] on div "History" at bounding box center [65, 417] width 37 height 35
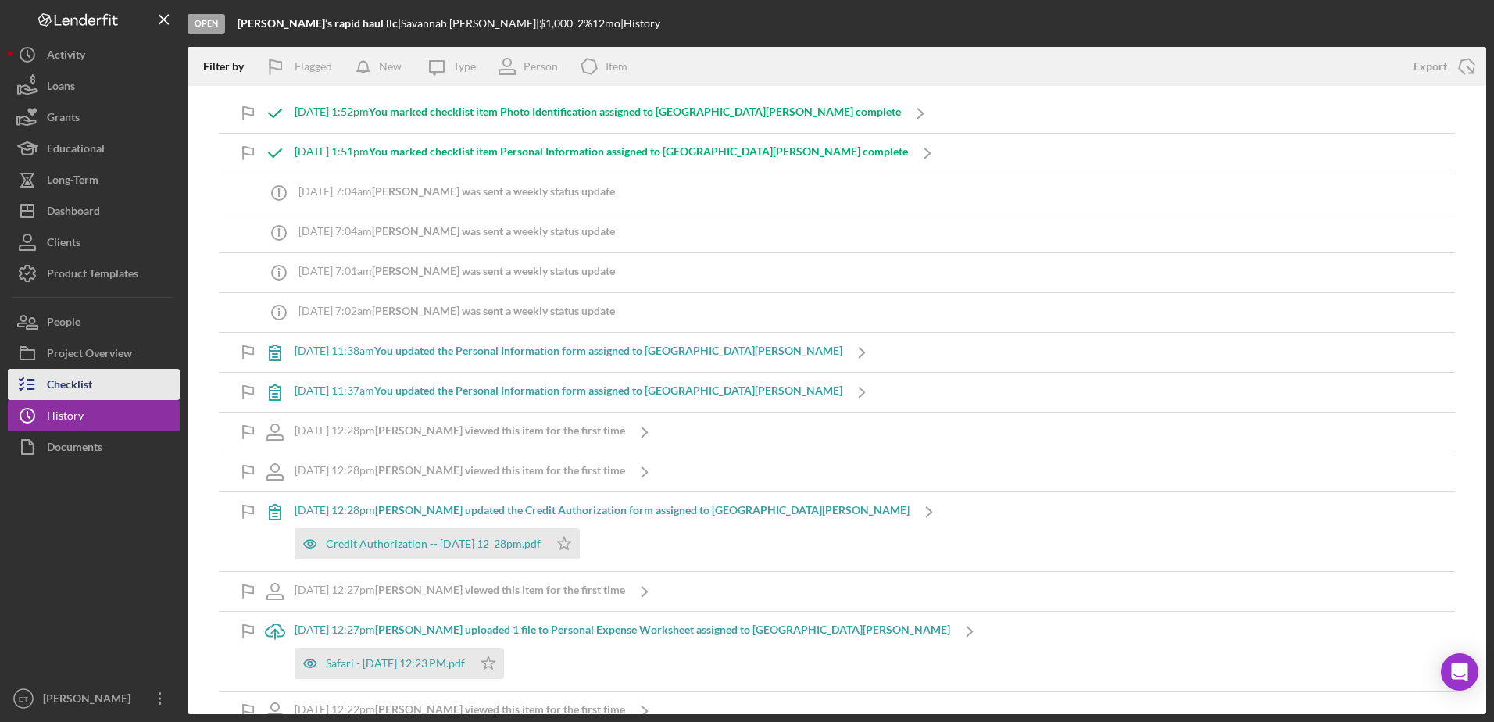
click at [85, 391] on div "Checklist" at bounding box center [69, 386] width 45 height 35
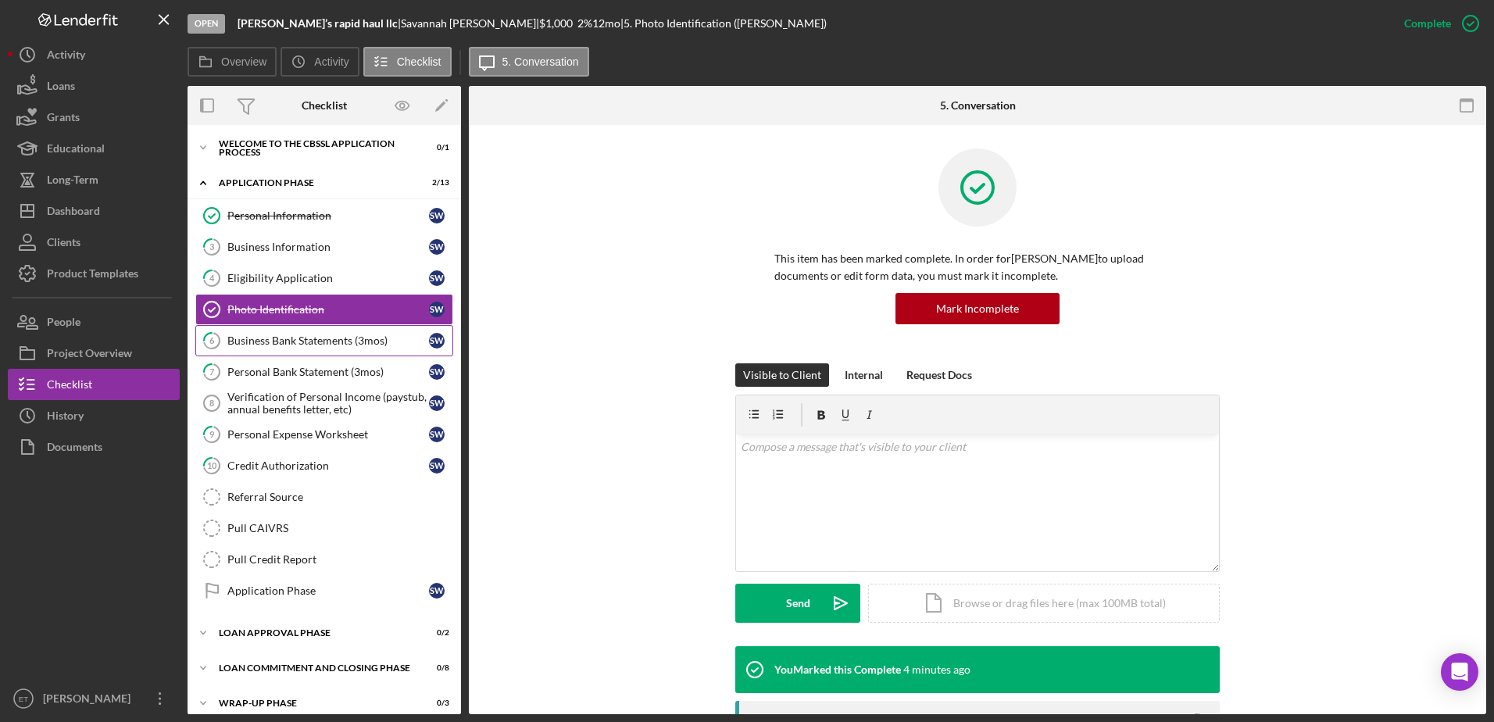
click at [292, 339] on div "Business Bank Statements (3mos)" at bounding box center [328, 340] width 202 height 12
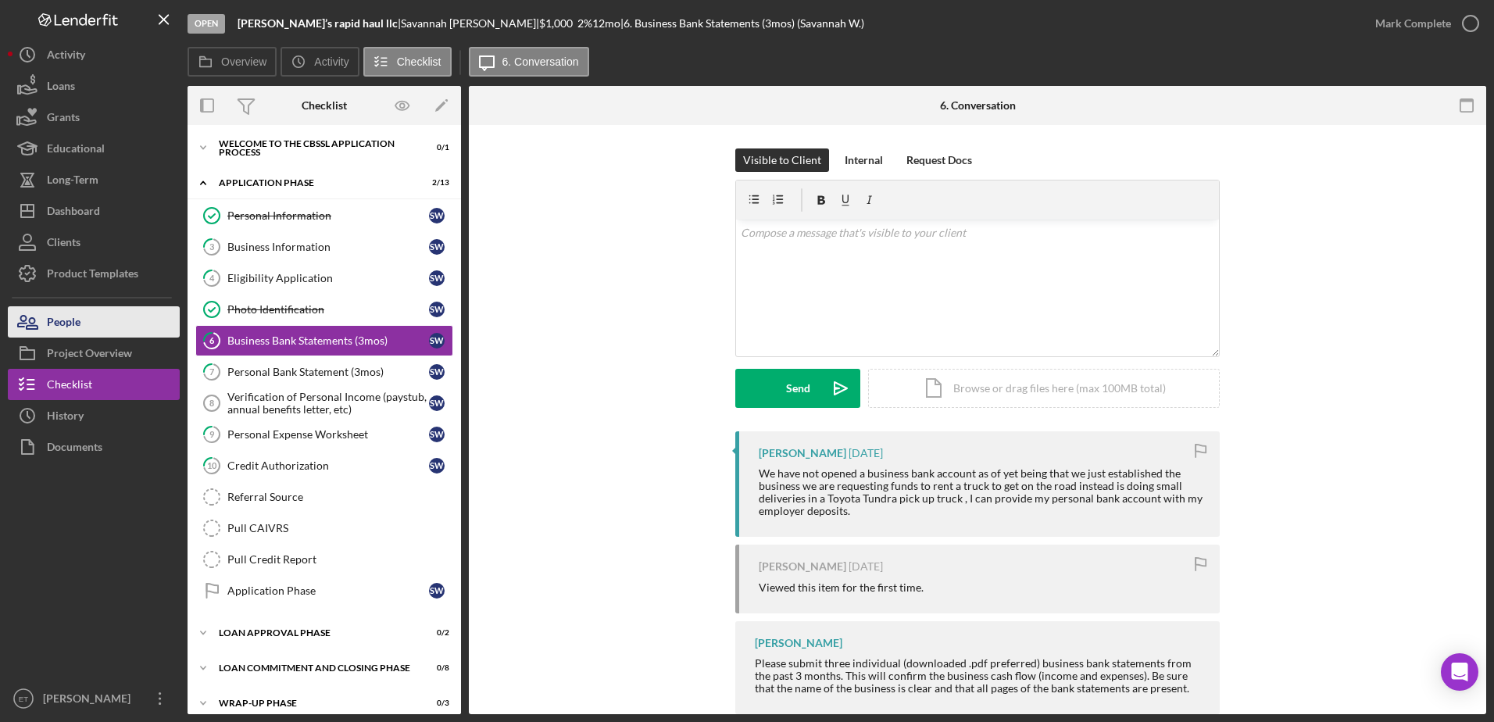
click at [63, 319] on div "People" at bounding box center [64, 323] width 34 height 35
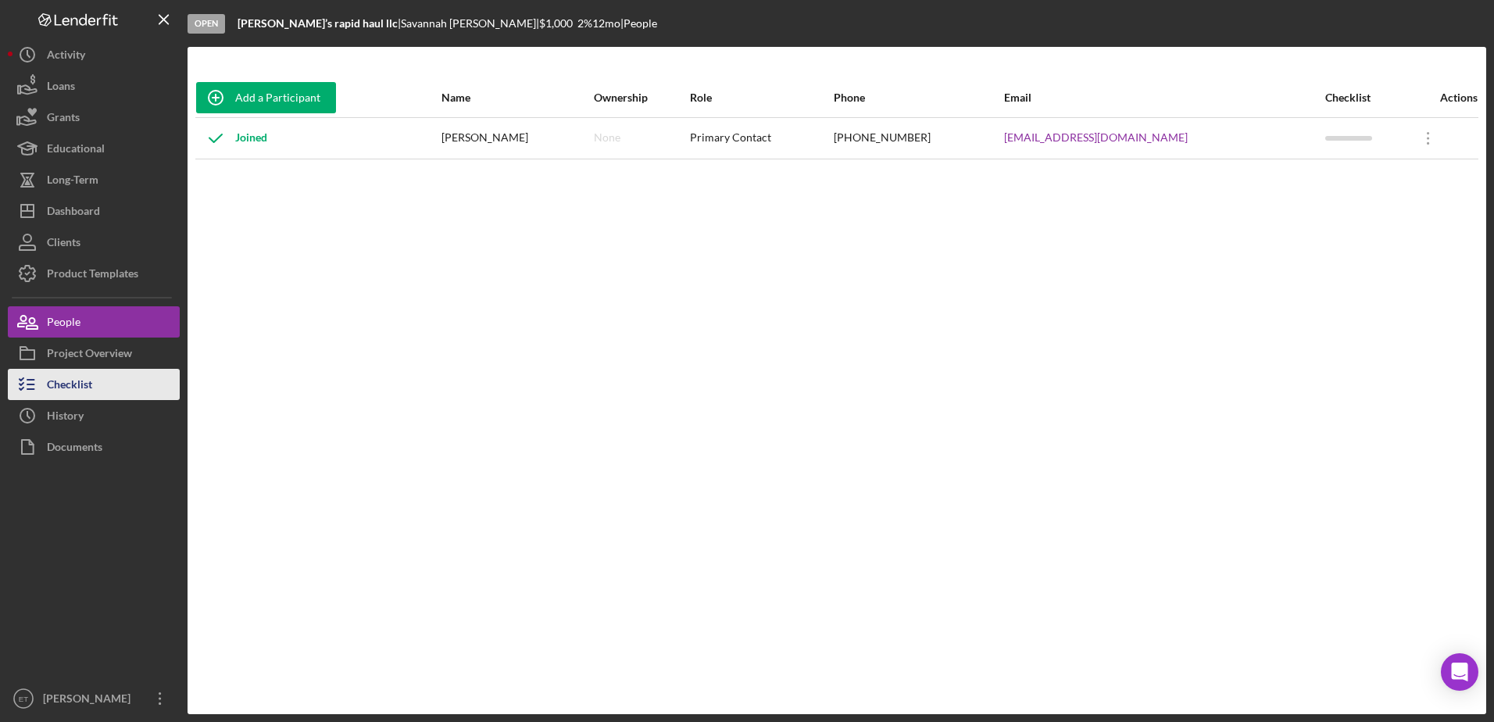
click at [96, 391] on button "Checklist" at bounding box center [94, 384] width 172 height 31
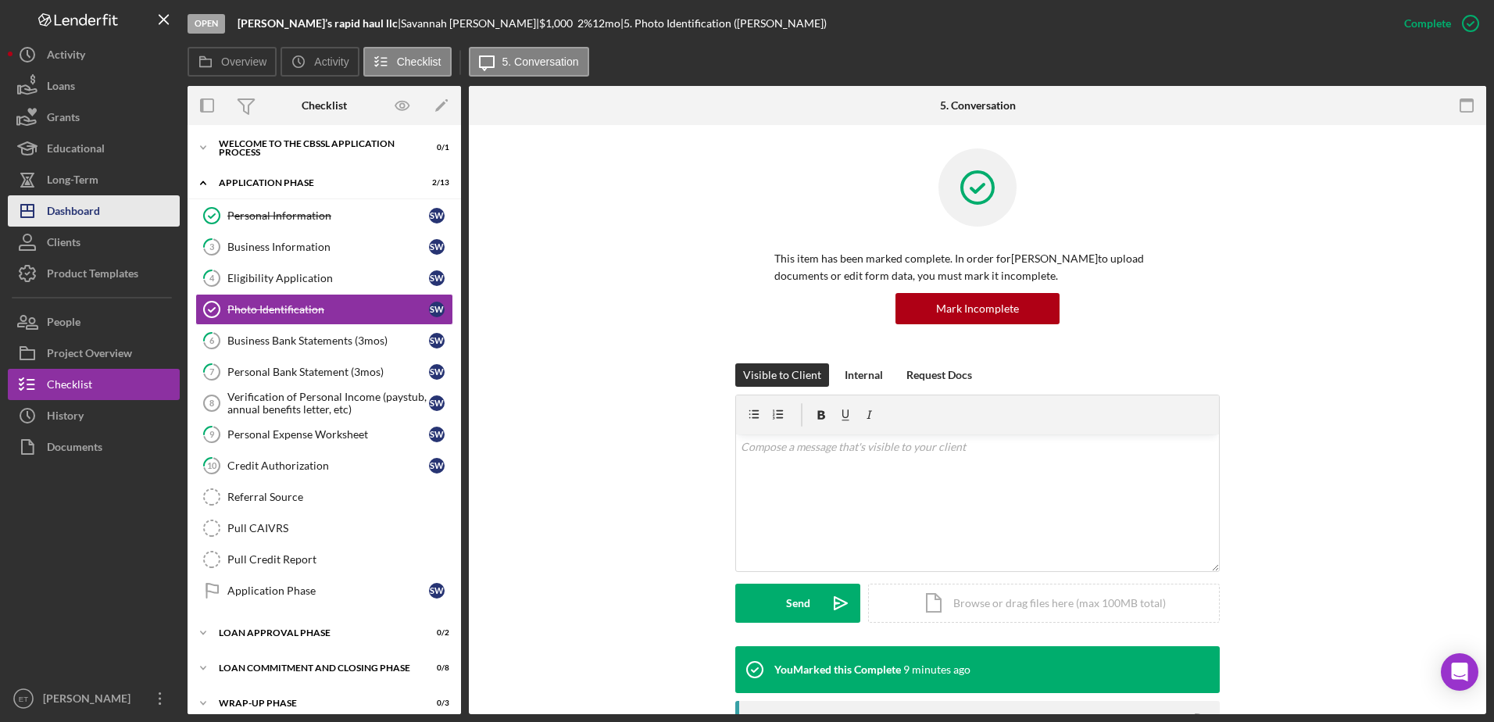
click at [88, 209] on div "Dashboard" at bounding box center [73, 212] width 53 height 35
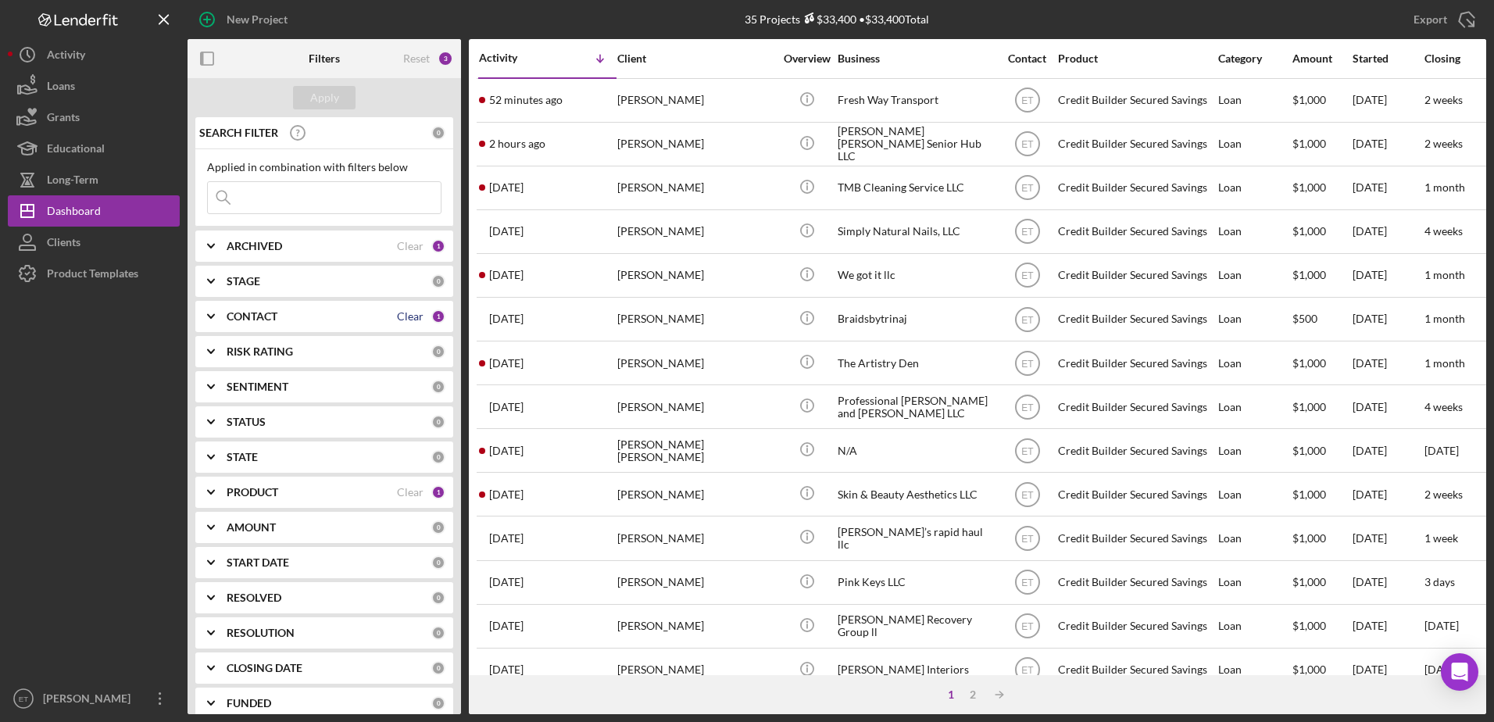
click at [397, 316] on div "Clear" at bounding box center [410, 316] width 27 height 12
click at [973, 690] on div "2" at bounding box center [973, 694] width 22 height 12
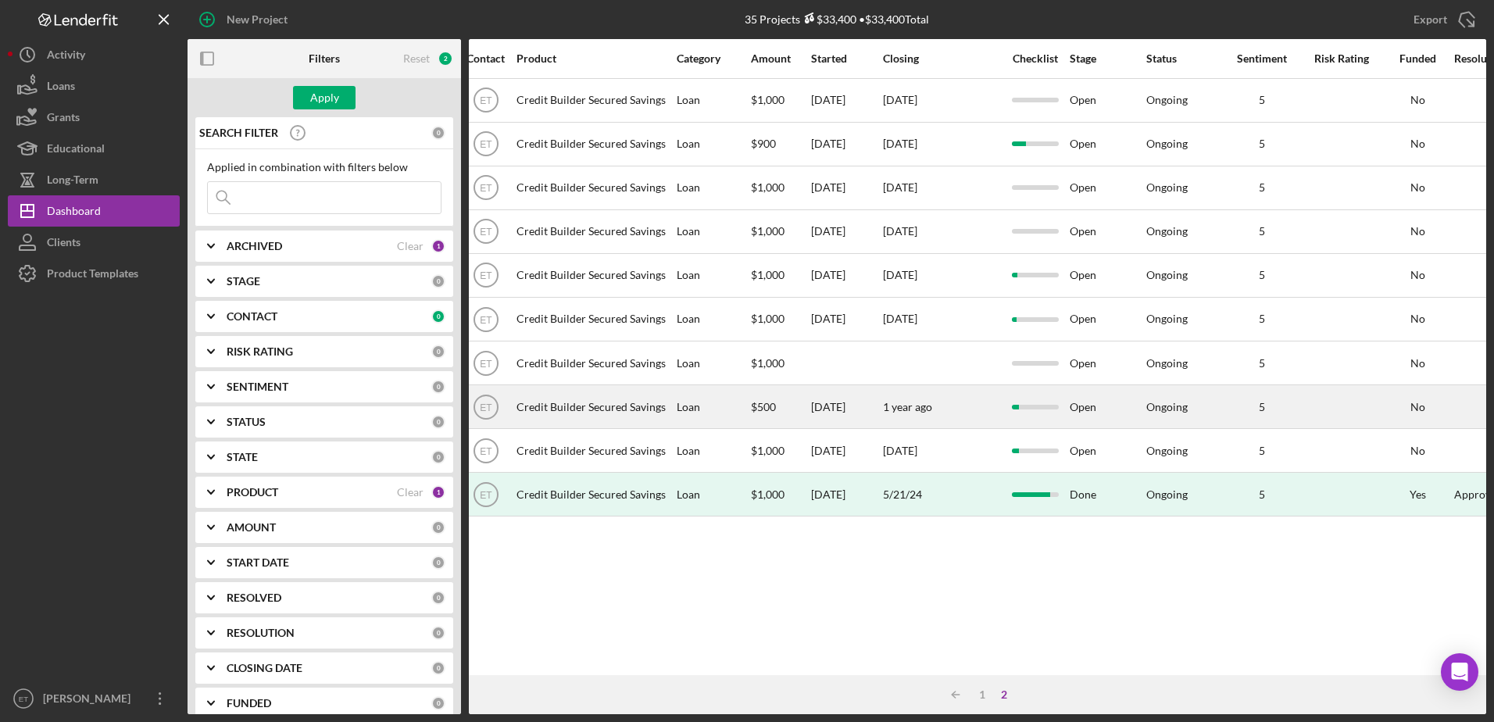
scroll to position [0, 541]
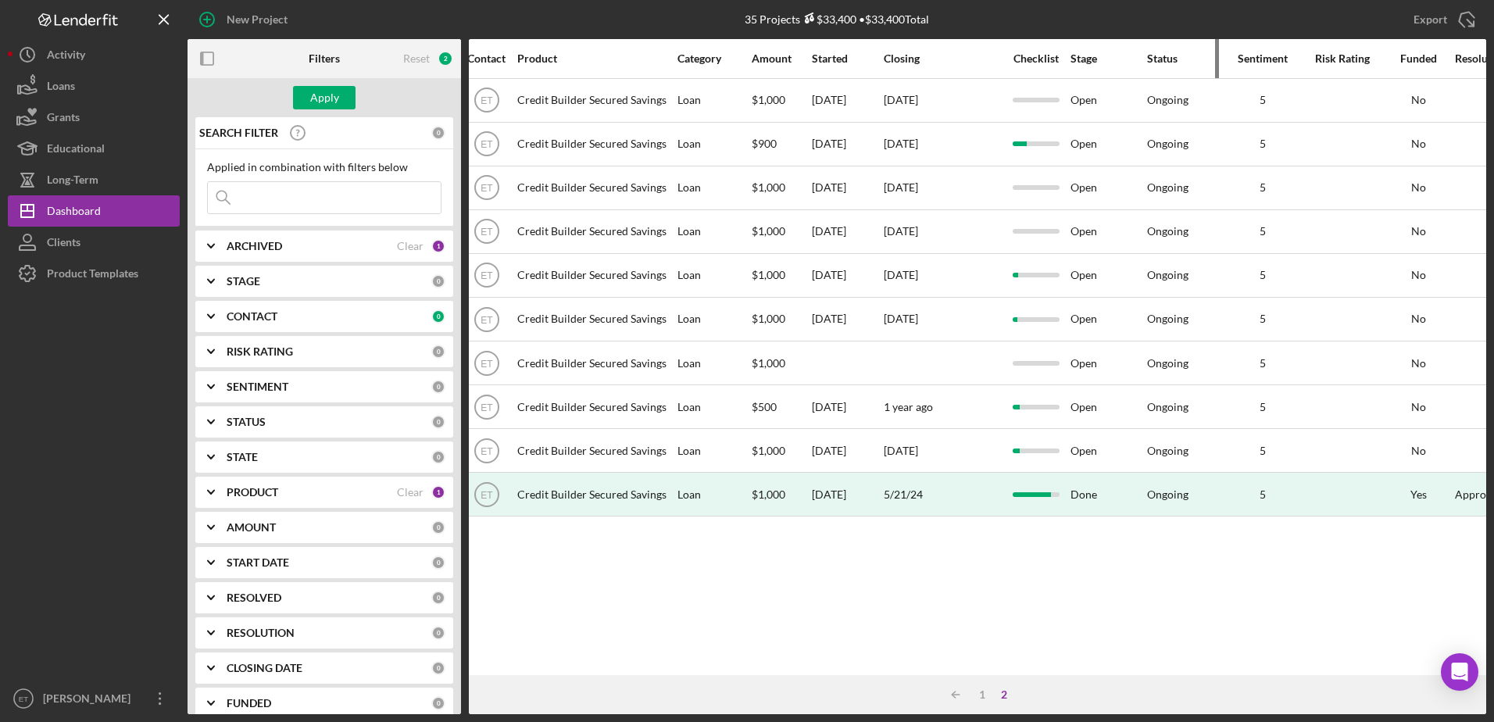
click at [1160, 61] on div "Status" at bounding box center [1184, 58] width 75 height 12
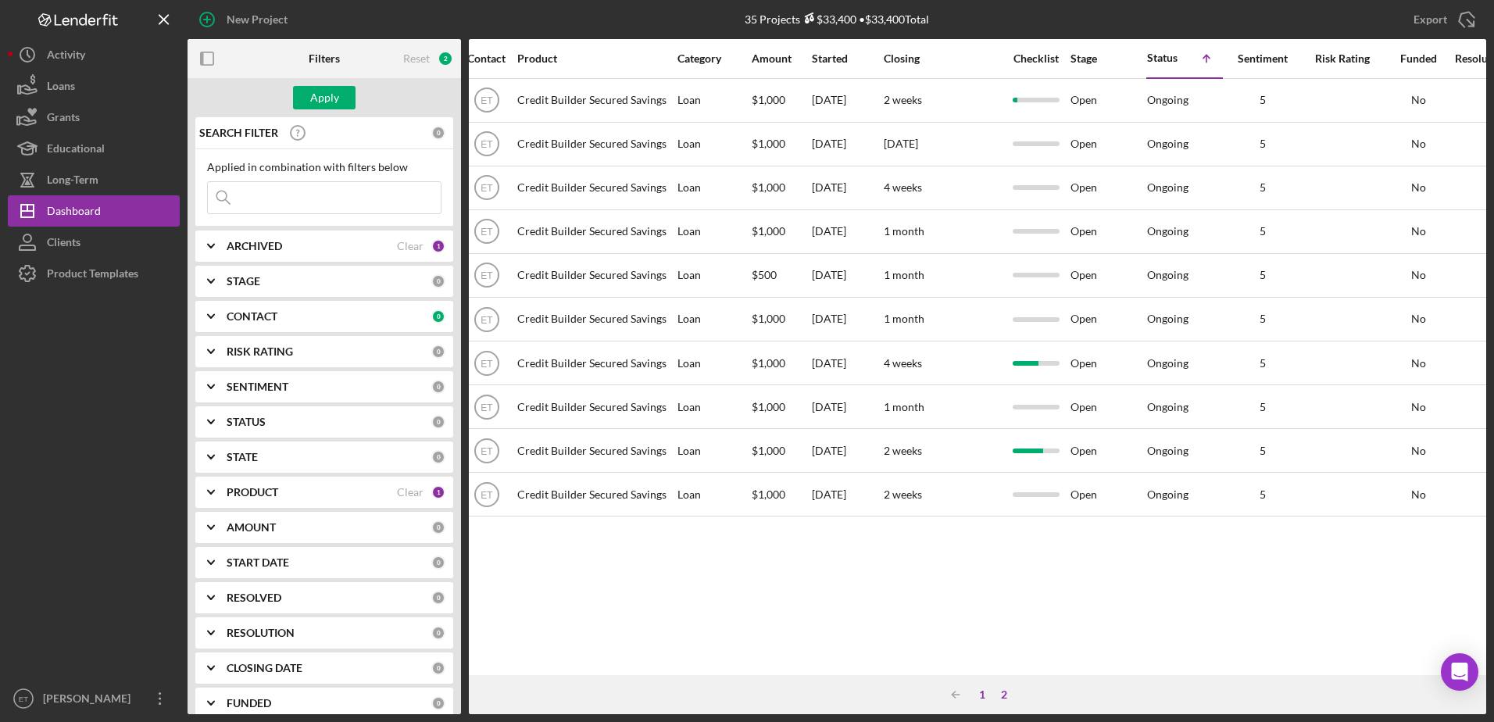
click at [983, 697] on div "1" at bounding box center [982, 694] width 22 height 12
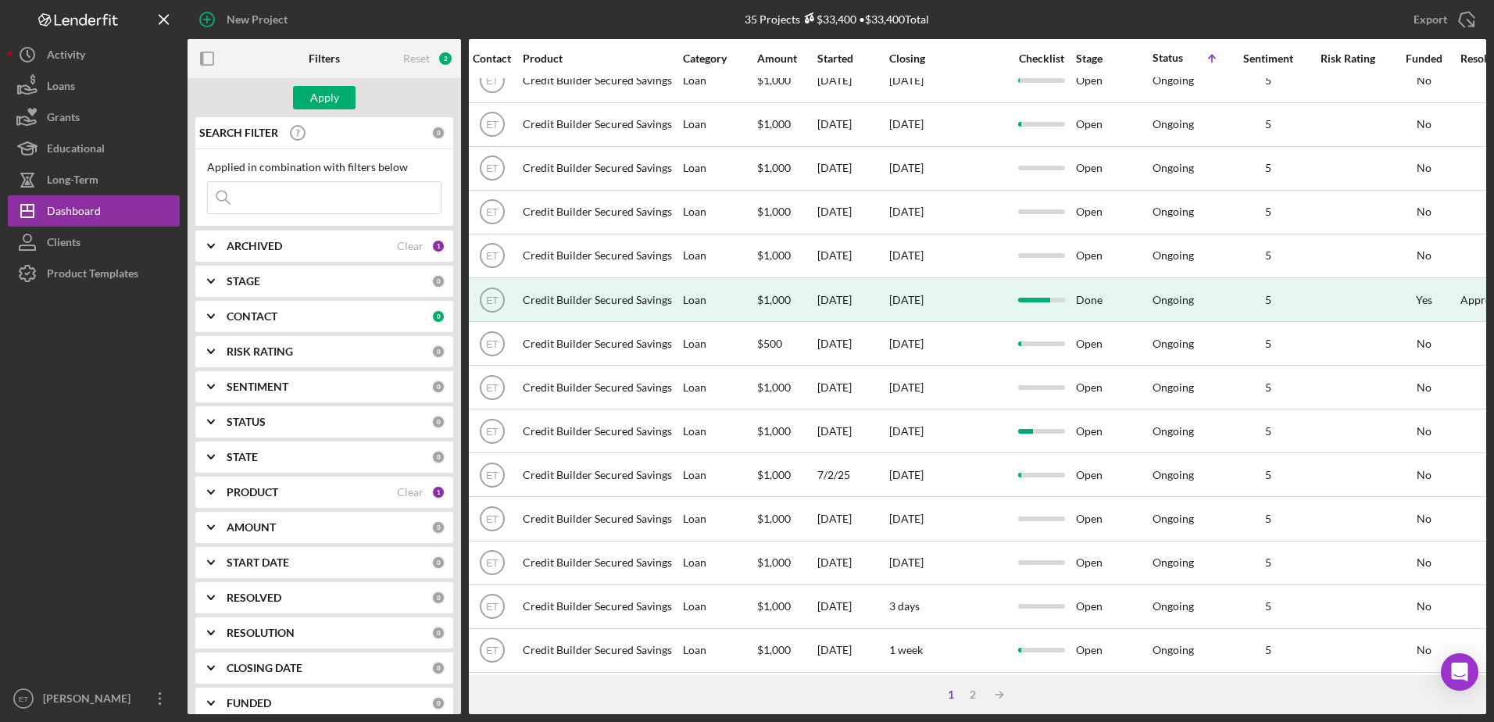
scroll to position [519, 535]
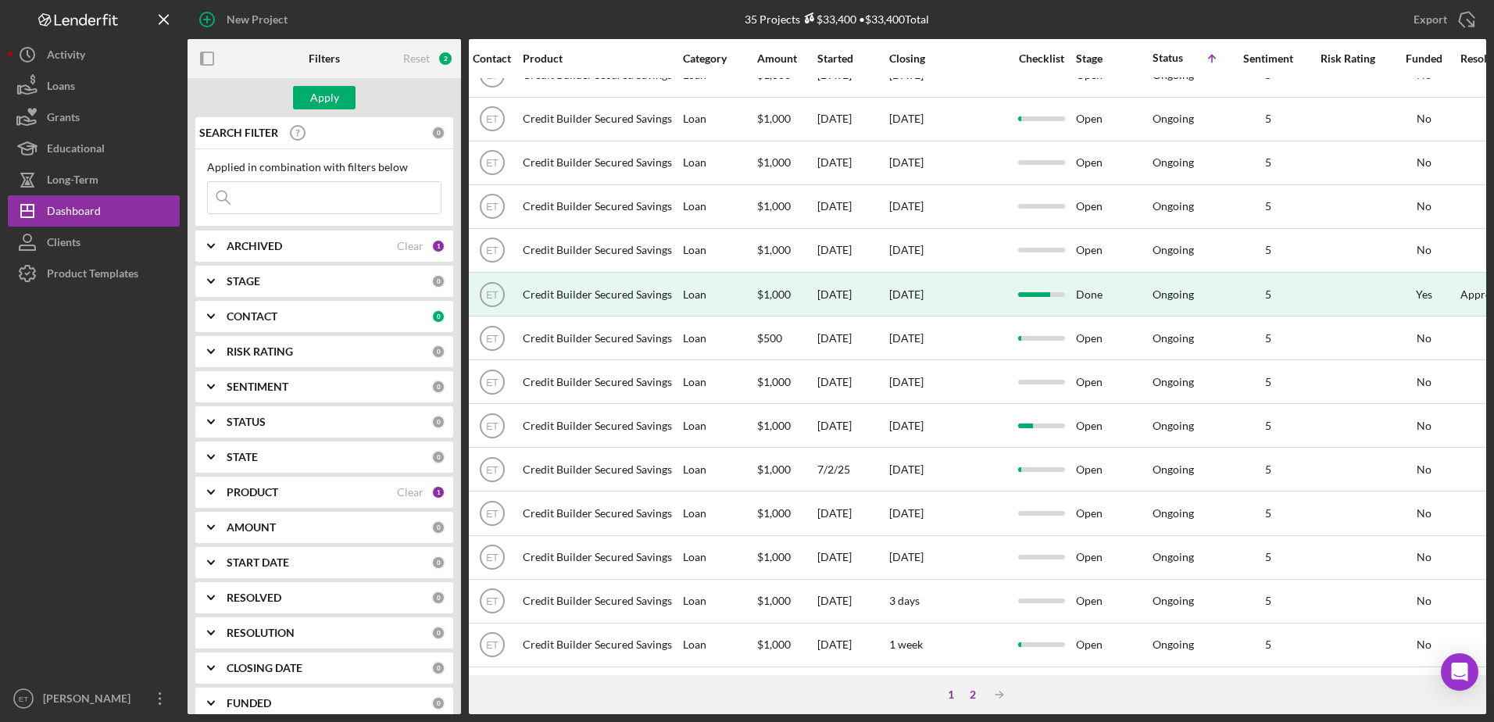
click at [971, 694] on div "2" at bounding box center [973, 694] width 22 height 12
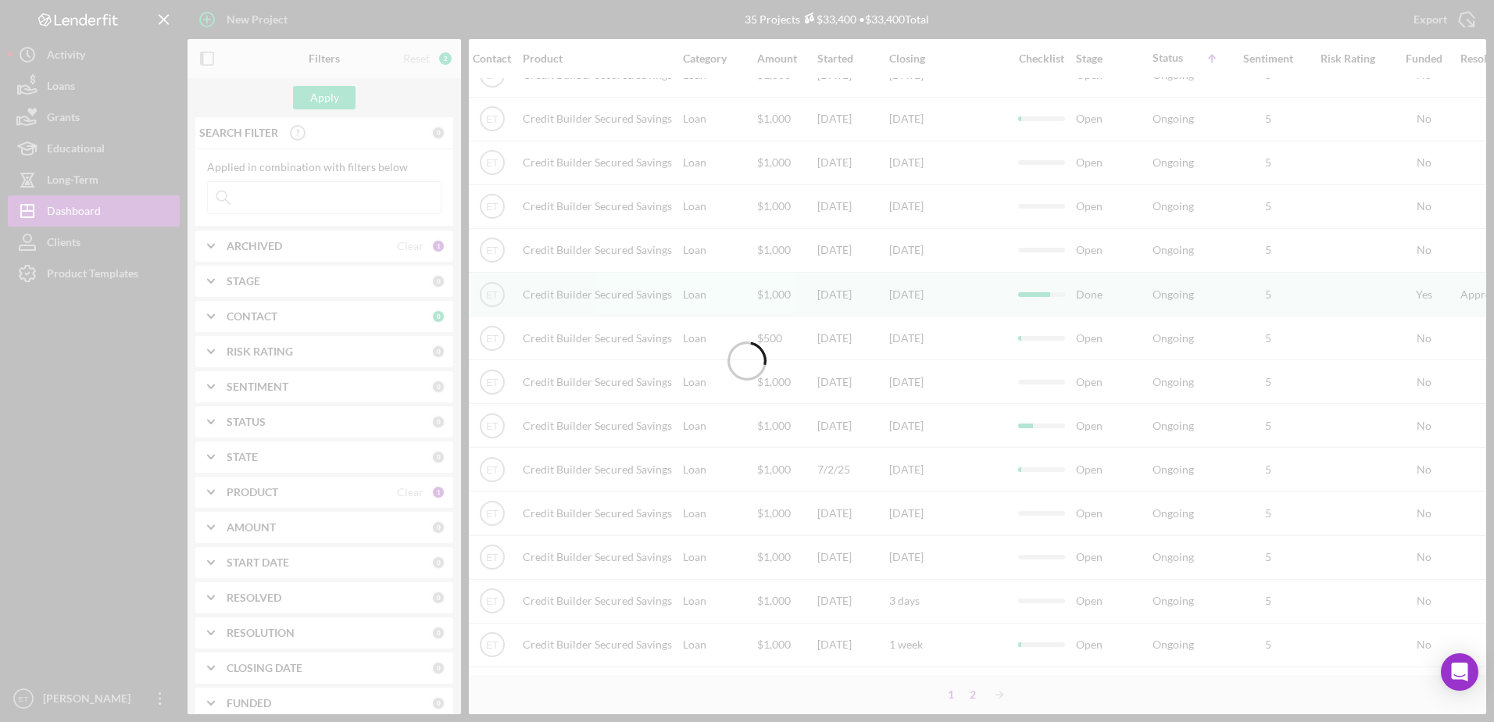
scroll to position [0, 535]
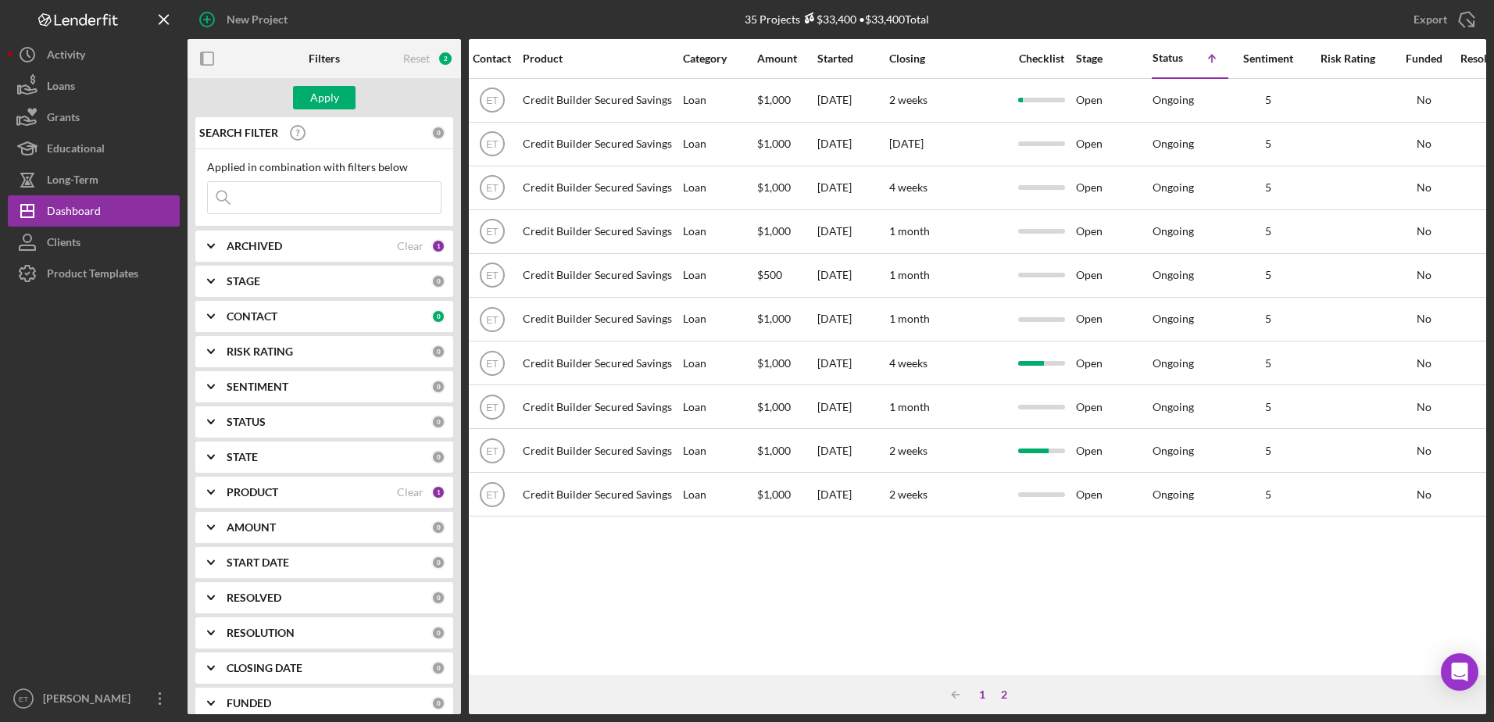
click at [982, 694] on div "1" at bounding box center [982, 694] width 22 height 12
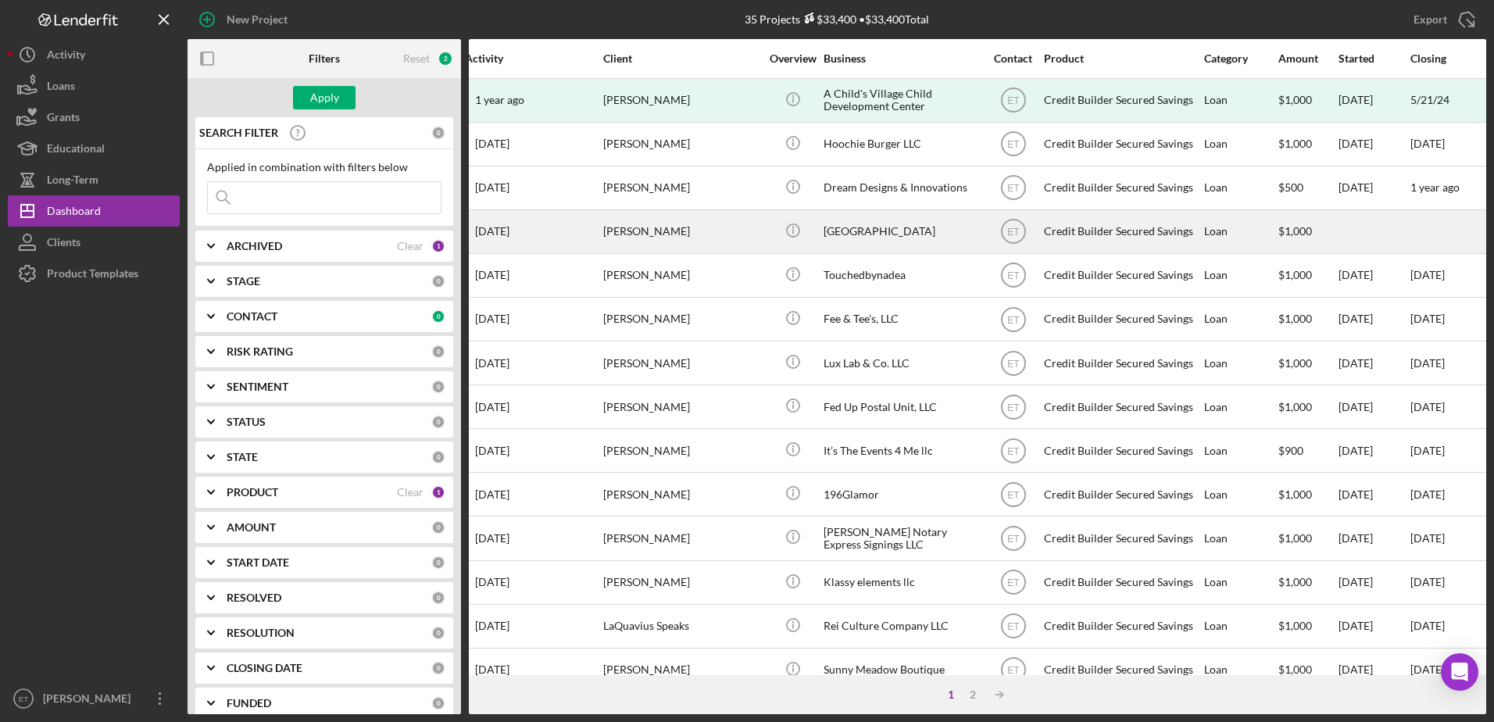
scroll to position [0, 18]
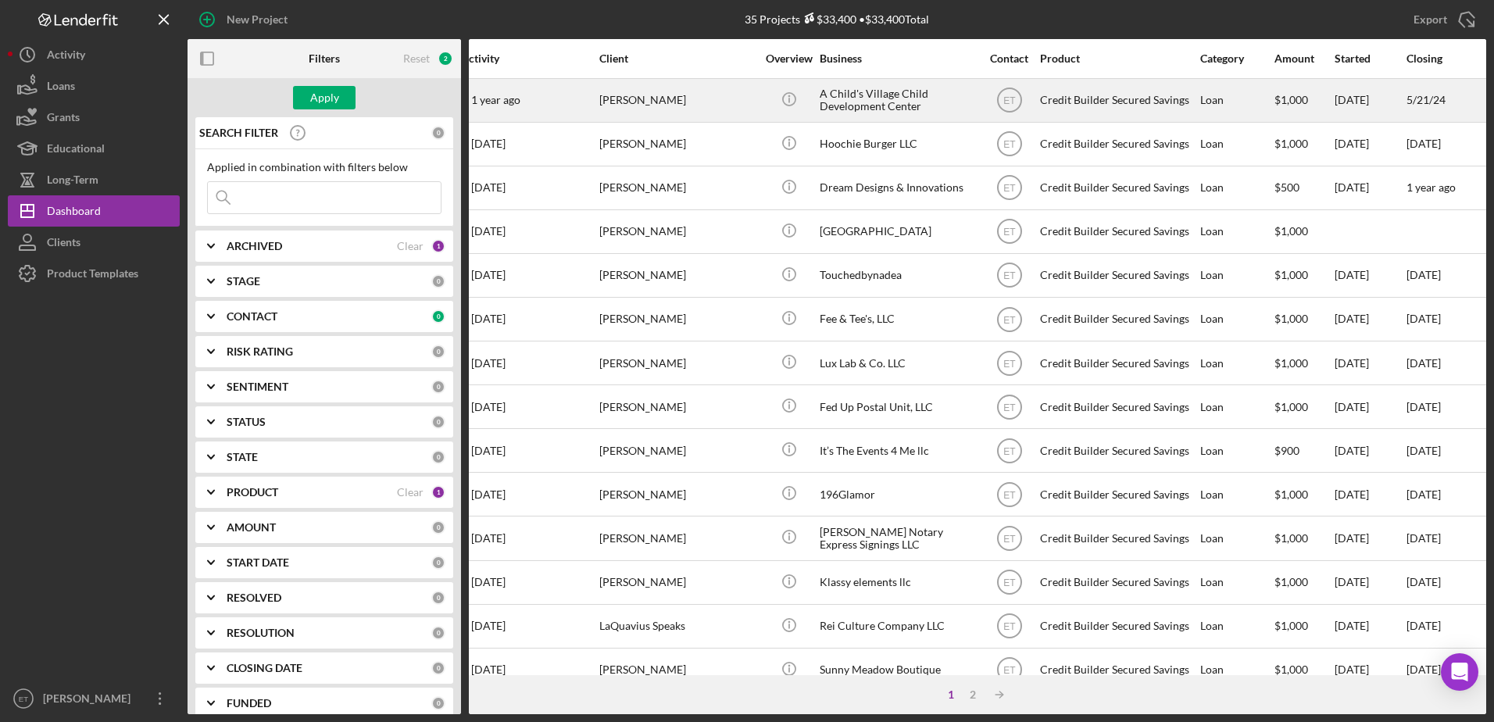
click at [682, 102] on div "Autumn Hyatt" at bounding box center [677, 100] width 156 height 41
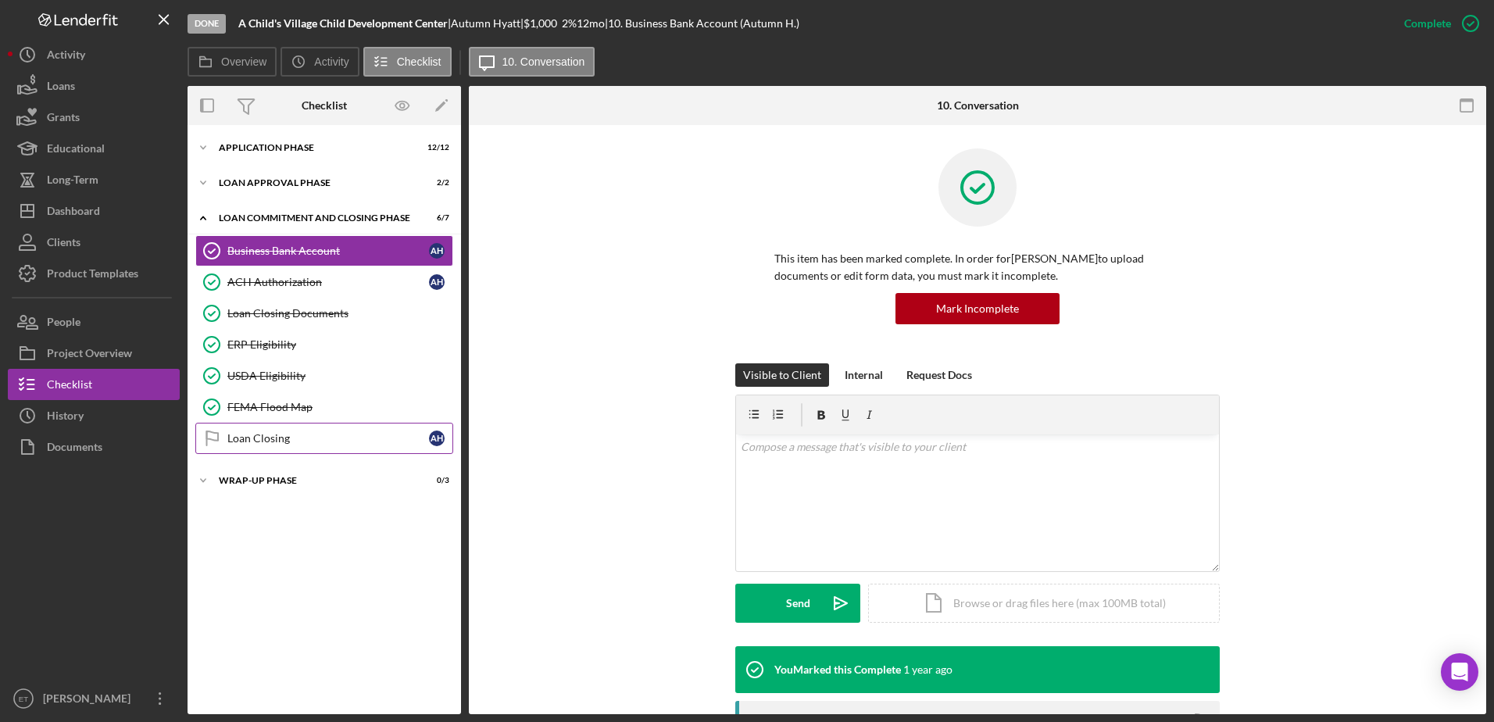
click at [272, 441] on div "Loan Closing" at bounding box center [328, 438] width 202 height 12
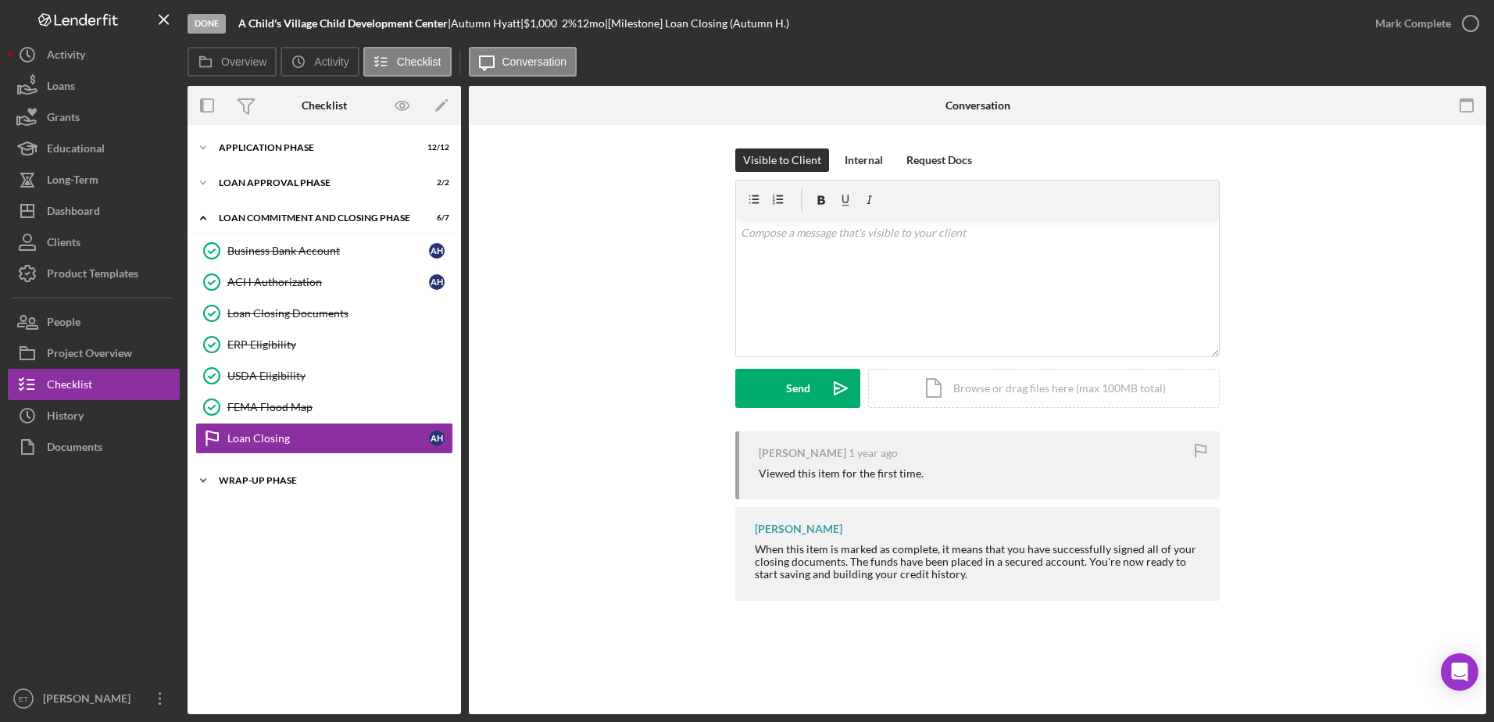
click at [267, 474] on div "Icon/Expander Wrap-Up Phase 0 / 3" at bounding box center [323, 480] width 273 height 31
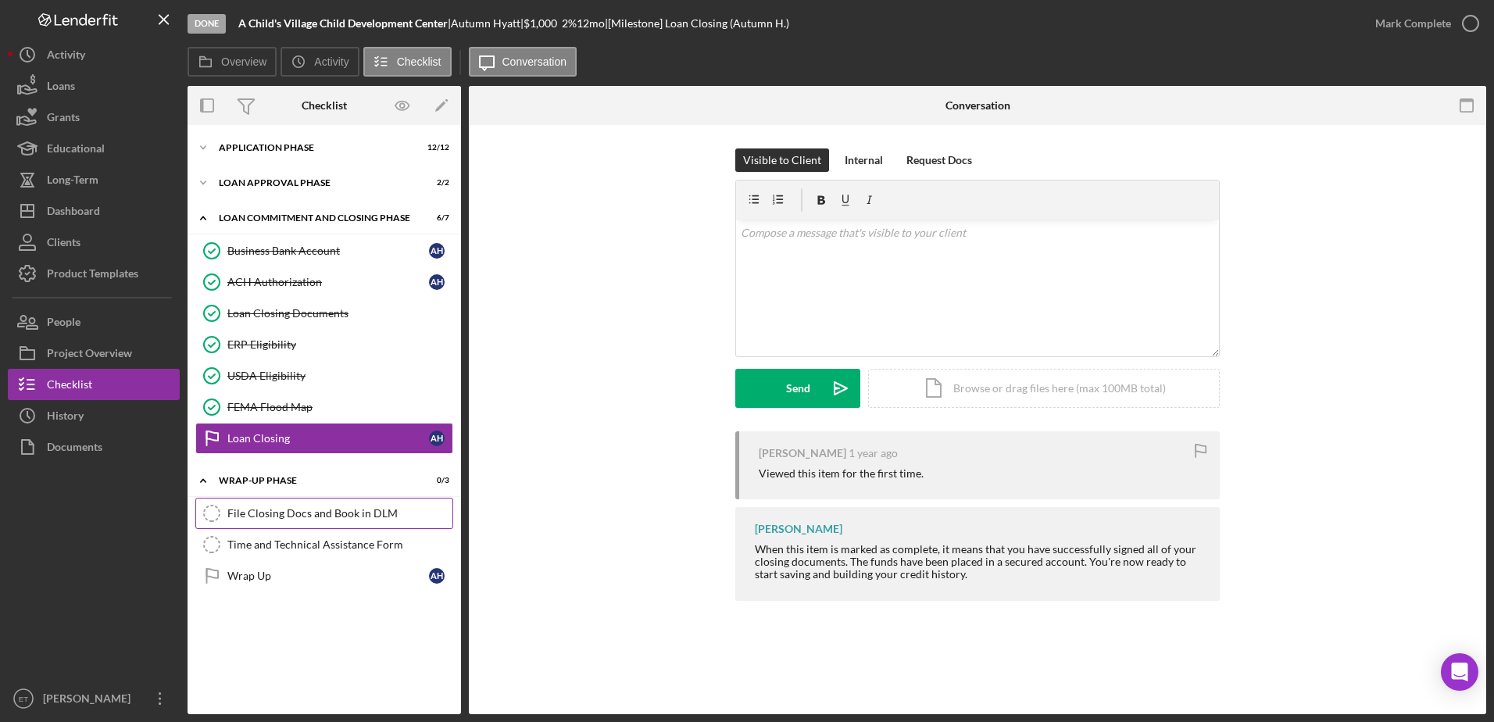
click at [274, 512] on div "File Closing Docs and Book in DLM" at bounding box center [339, 513] width 225 height 12
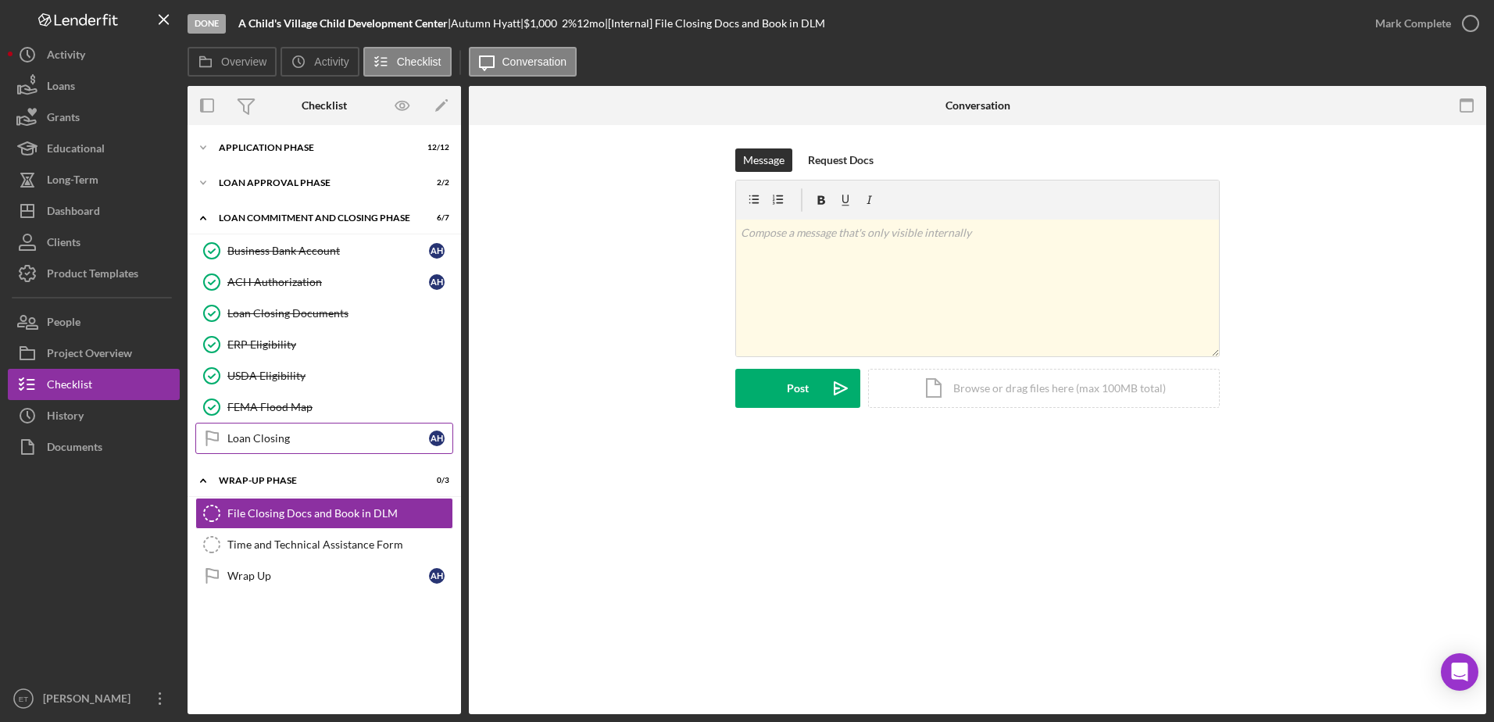
click at [262, 437] on div "Loan Closing" at bounding box center [328, 438] width 202 height 12
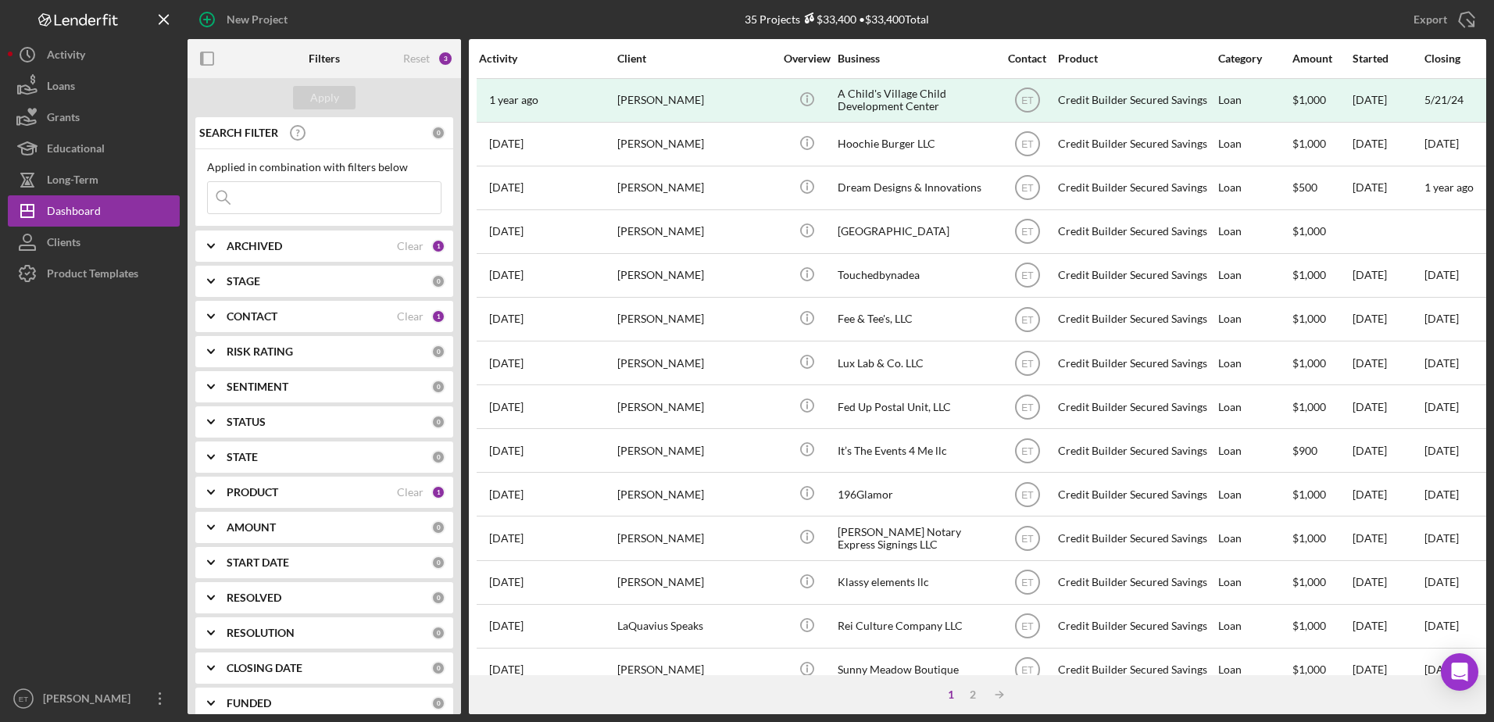
click at [319, 195] on input at bounding box center [324, 197] width 233 height 31
click at [398, 248] on div "Clear" at bounding box center [410, 246] width 27 height 12
click at [405, 320] on div "Clear" at bounding box center [410, 316] width 27 height 12
click at [410, 491] on div "Clear" at bounding box center [410, 492] width 27 height 12
click at [281, 190] on input at bounding box center [324, 197] width 233 height 31
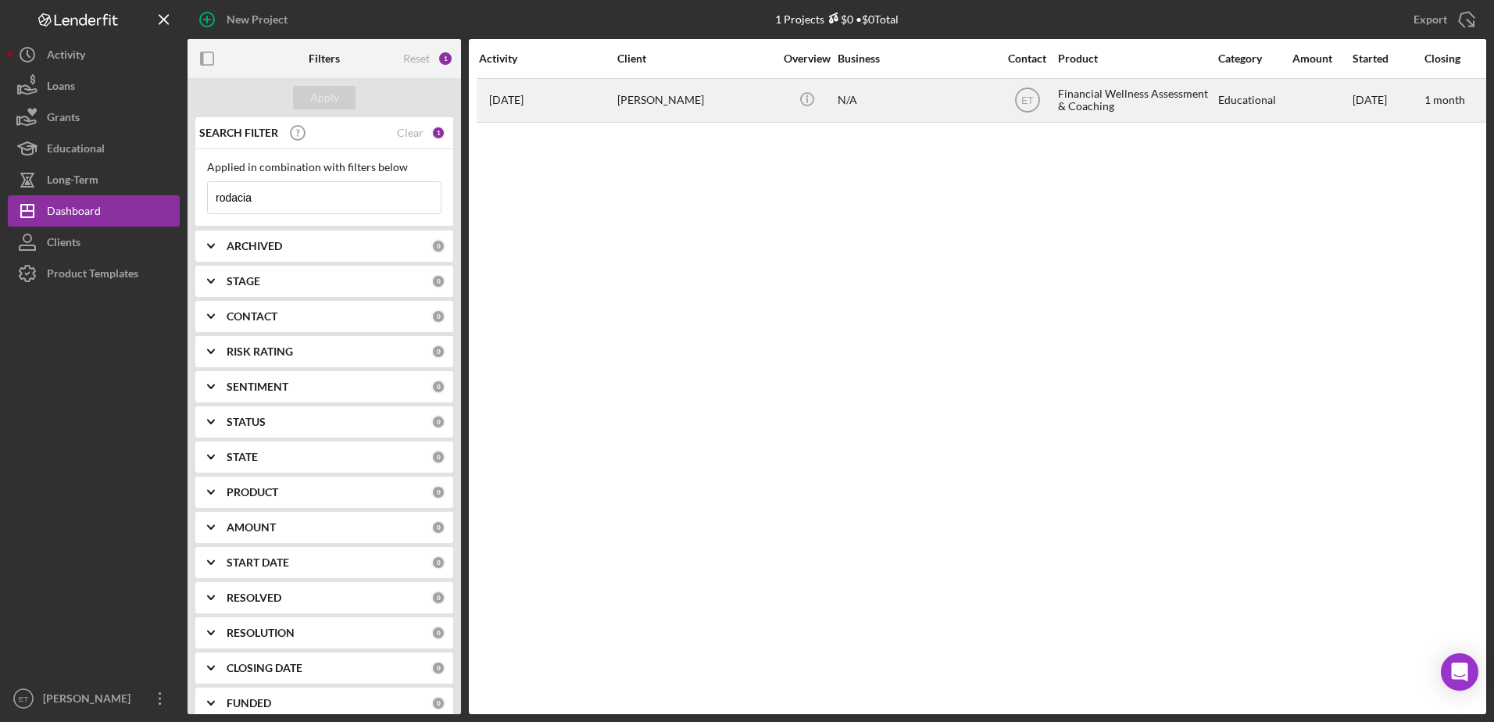
type input "rodacia"
click at [735, 94] on div "Rodacia Phelps" at bounding box center [695, 100] width 156 height 41
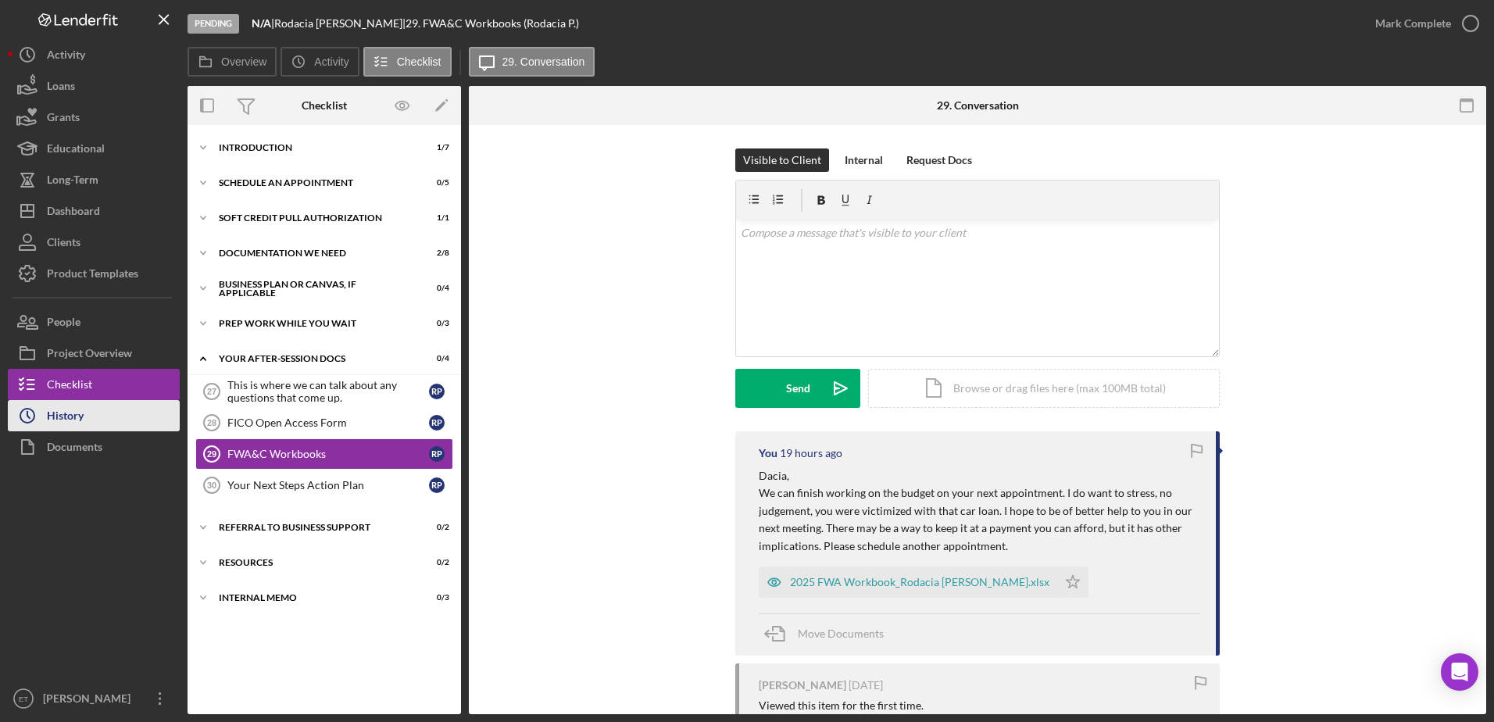
click at [66, 429] on div "History" at bounding box center [65, 417] width 37 height 35
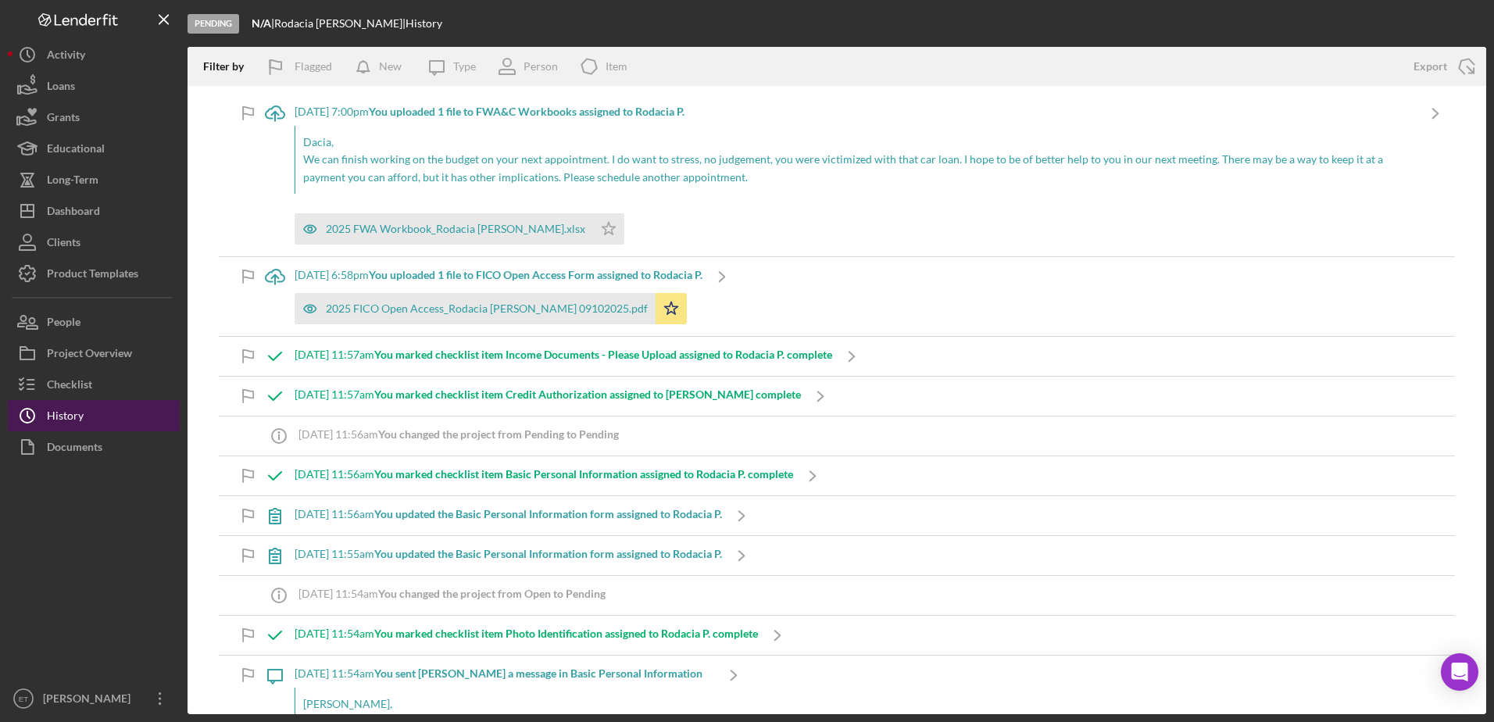
click at [66, 429] on div "History" at bounding box center [65, 417] width 37 height 35
click at [57, 395] on div "Checklist" at bounding box center [69, 386] width 45 height 35
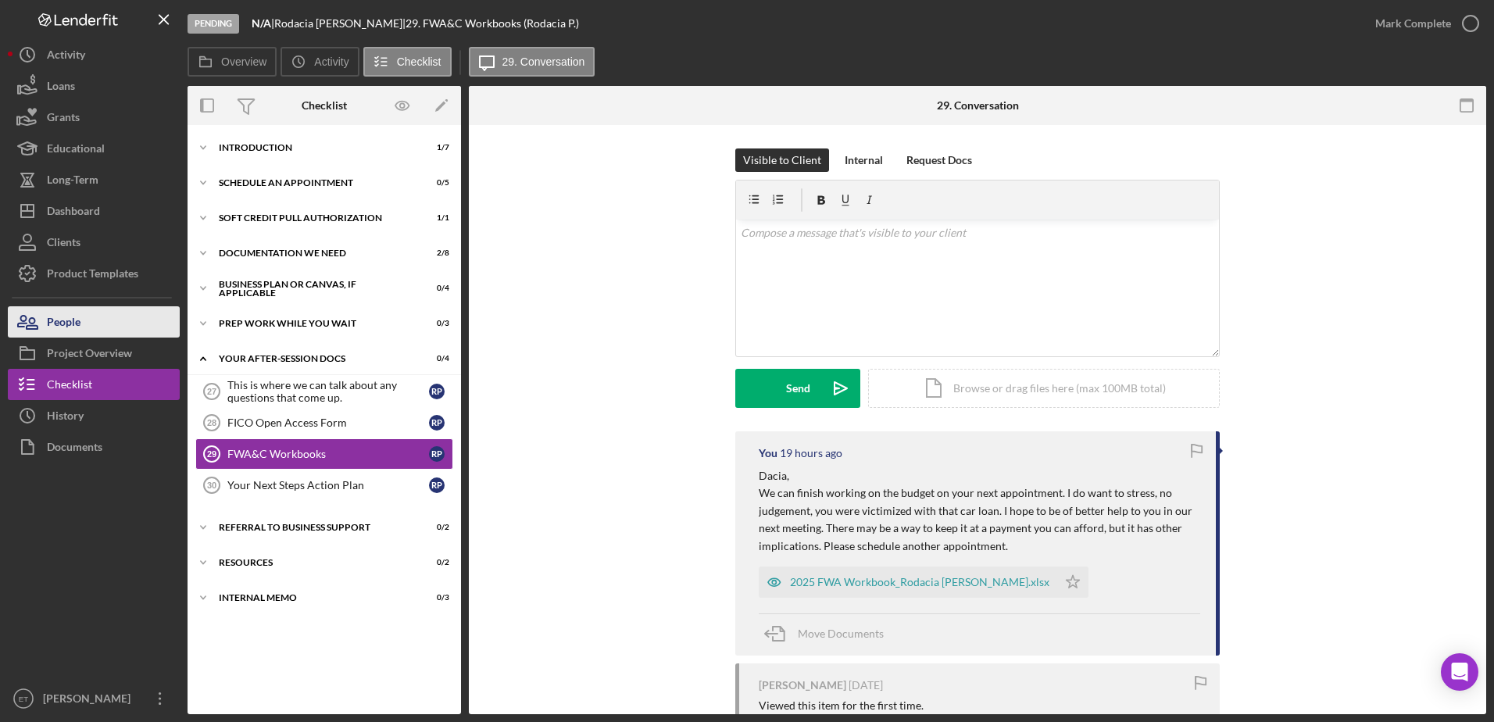
click at [78, 327] on div "People" at bounding box center [64, 323] width 34 height 35
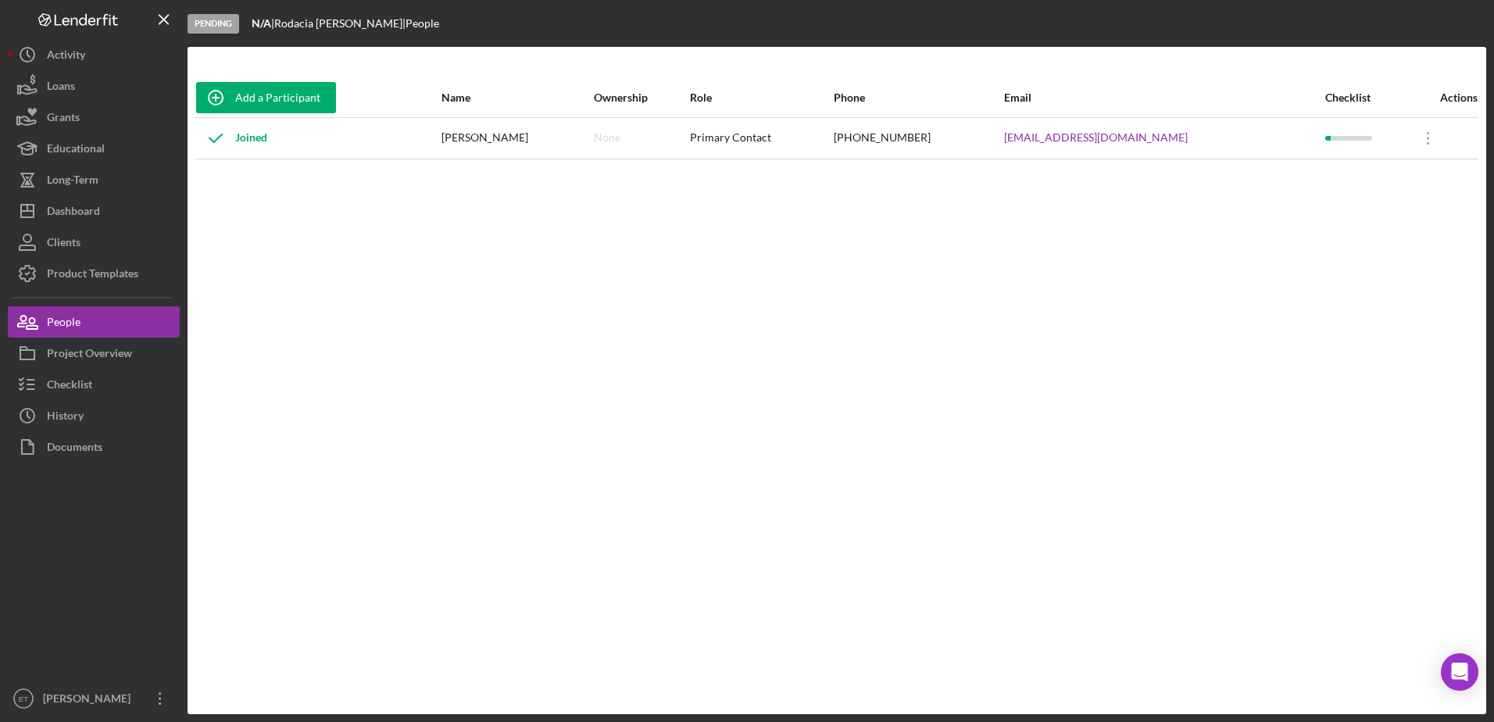
click at [751, 341] on div "Add a Participant Name Ownership Role Phone Email Checklist Actions Joined Roda…" at bounding box center [836, 380] width 1298 height 605
drag, startPoint x: 1187, startPoint y: 141, endPoint x: 469, endPoint y: 135, distance: 717.9
click at [469, 135] on tr "Joined Rodacia Phelps None Primary Contact (864) 993-0731 daciaphelps@yahoo.com…" at bounding box center [836, 137] width 1283 height 41
drag, startPoint x: 469, startPoint y: 135, endPoint x: 823, endPoint y: 177, distance: 356.4
click at [823, 177] on div "Add a Participant Name Ownership Role Phone Email Checklist Actions Joined Roda…" at bounding box center [836, 380] width 1298 height 605
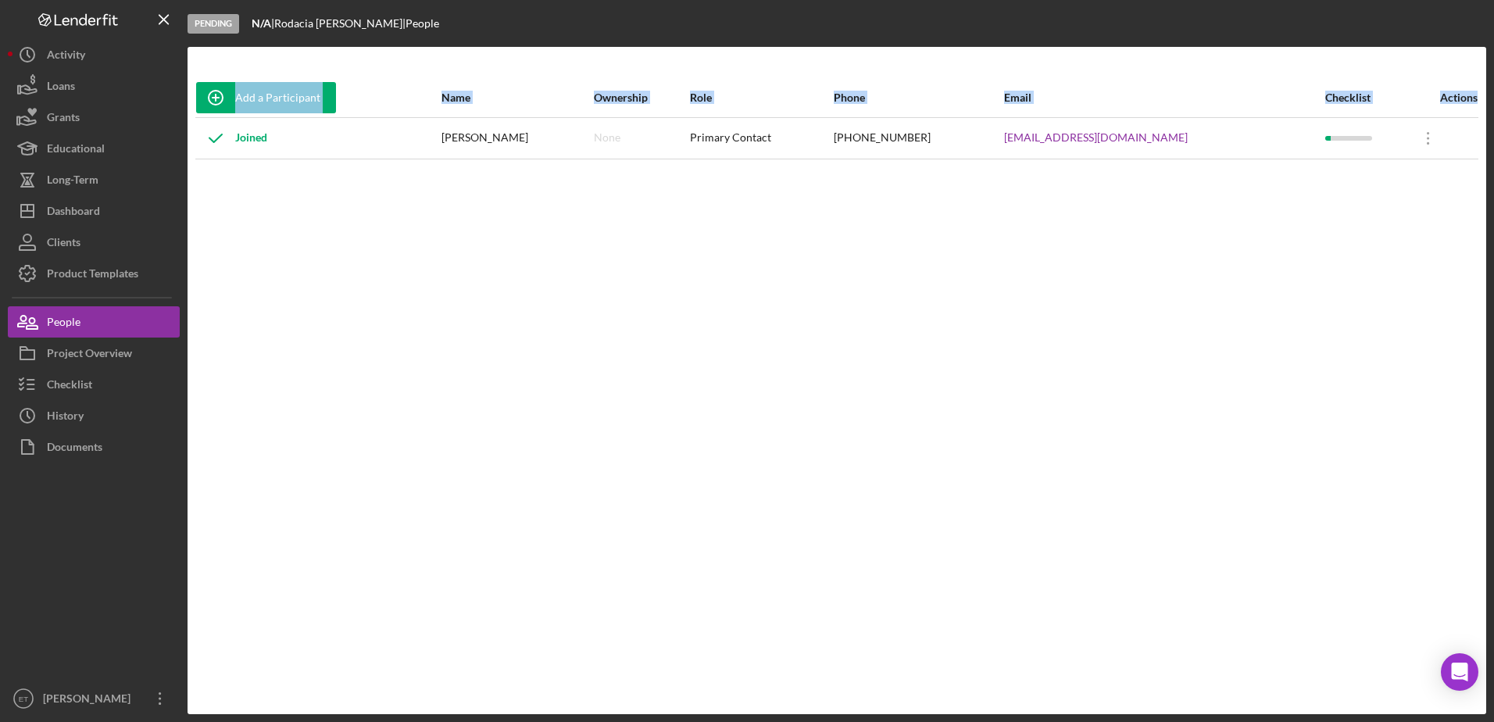
click at [440, 164] on div "Add a Participant Name Ownership Role Phone Email Checklist Actions Joined Roda…" at bounding box center [836, 380] width 1298 height 605
drag, startPoint x: 475, startPoint y: 134, endPoint x: 1105, endPoint y: 163, distance: 631.1
click at [1105, 163] on div "Add a Participant Name Ownership Role Phone Email Checklist Actions Joined Roda…" at bounding box center [836, 380] width 1298 height 605
copy table "Add a Participant Name Ownership Role Phone Email Checklist Actions Joined"
